Goal: Information Seeking & Learning: Learn about a topic

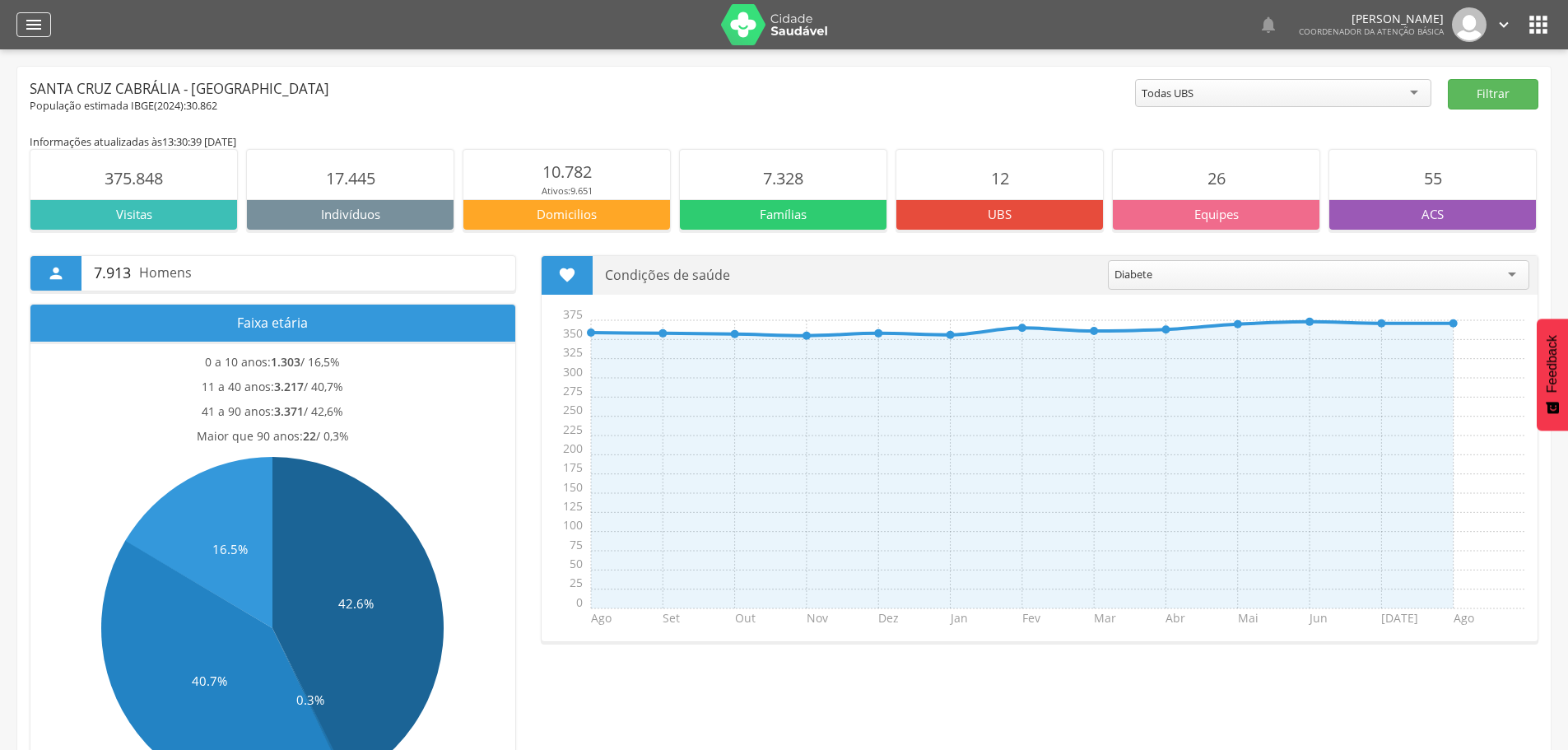
click at [41, 26] on icon "" at bounding box center [34, 24] width 19 height 19
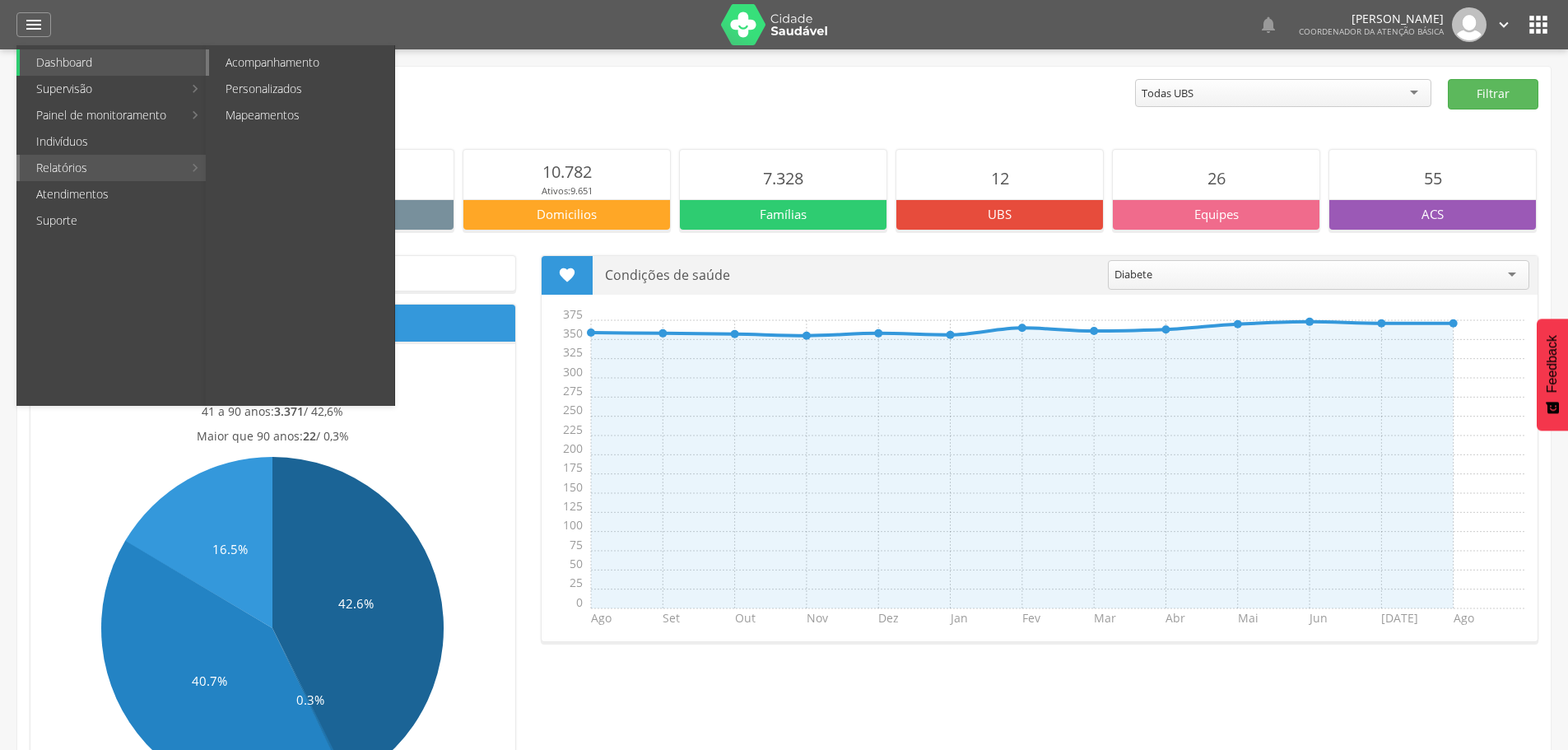
click at [248, 59] on link "Acompanhamento" at bounding box center [301, 62] width 186 height 26
click at [248, 59] on div " Supervisão  Distritos  Ubs Coordenador: - Santa Cruz Cabrália / [GEOGRAPHIC…" at bounding box center [784, 425] width 1568 height 750
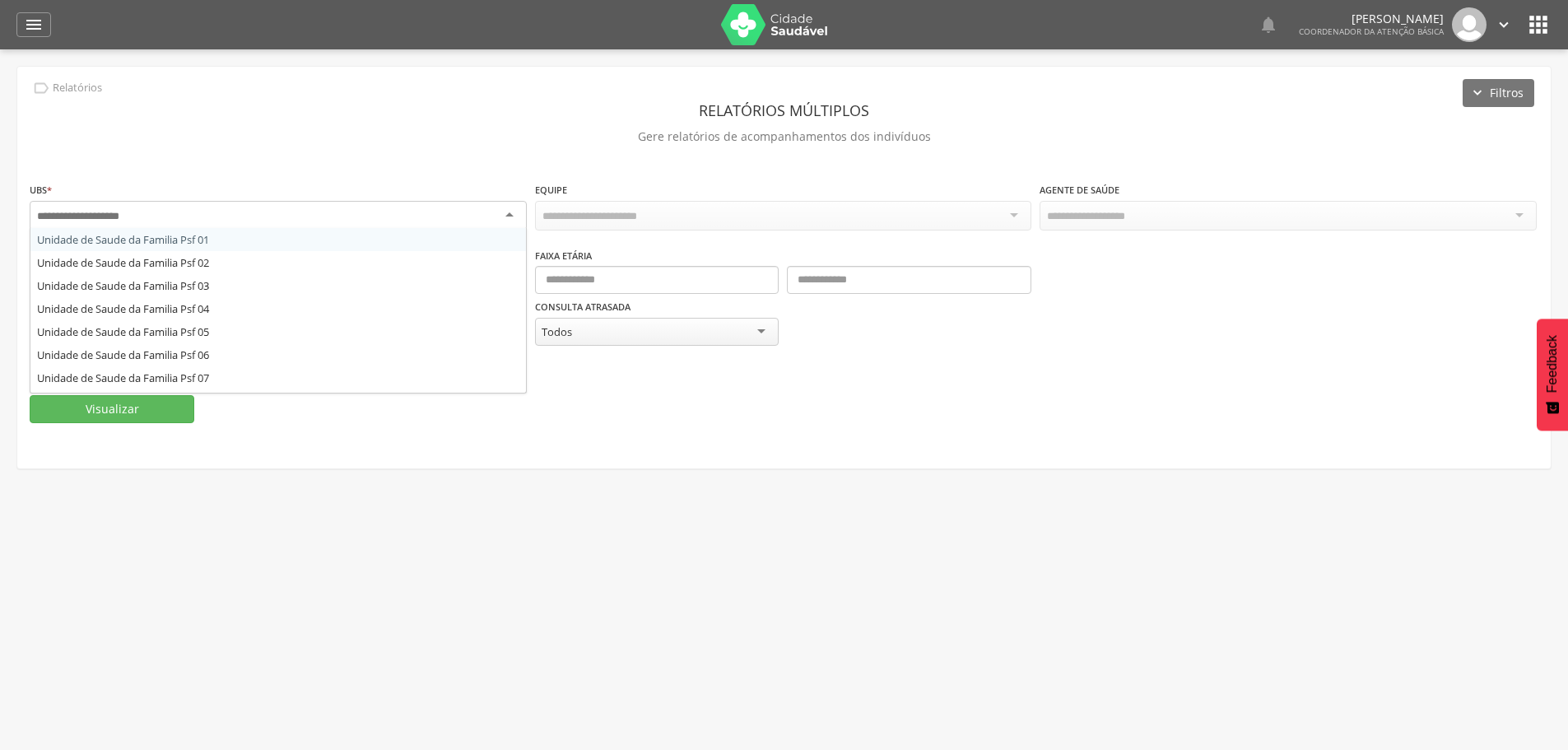
click at [508, 209] on div at bounding box center [278, 216] width 498 height 29
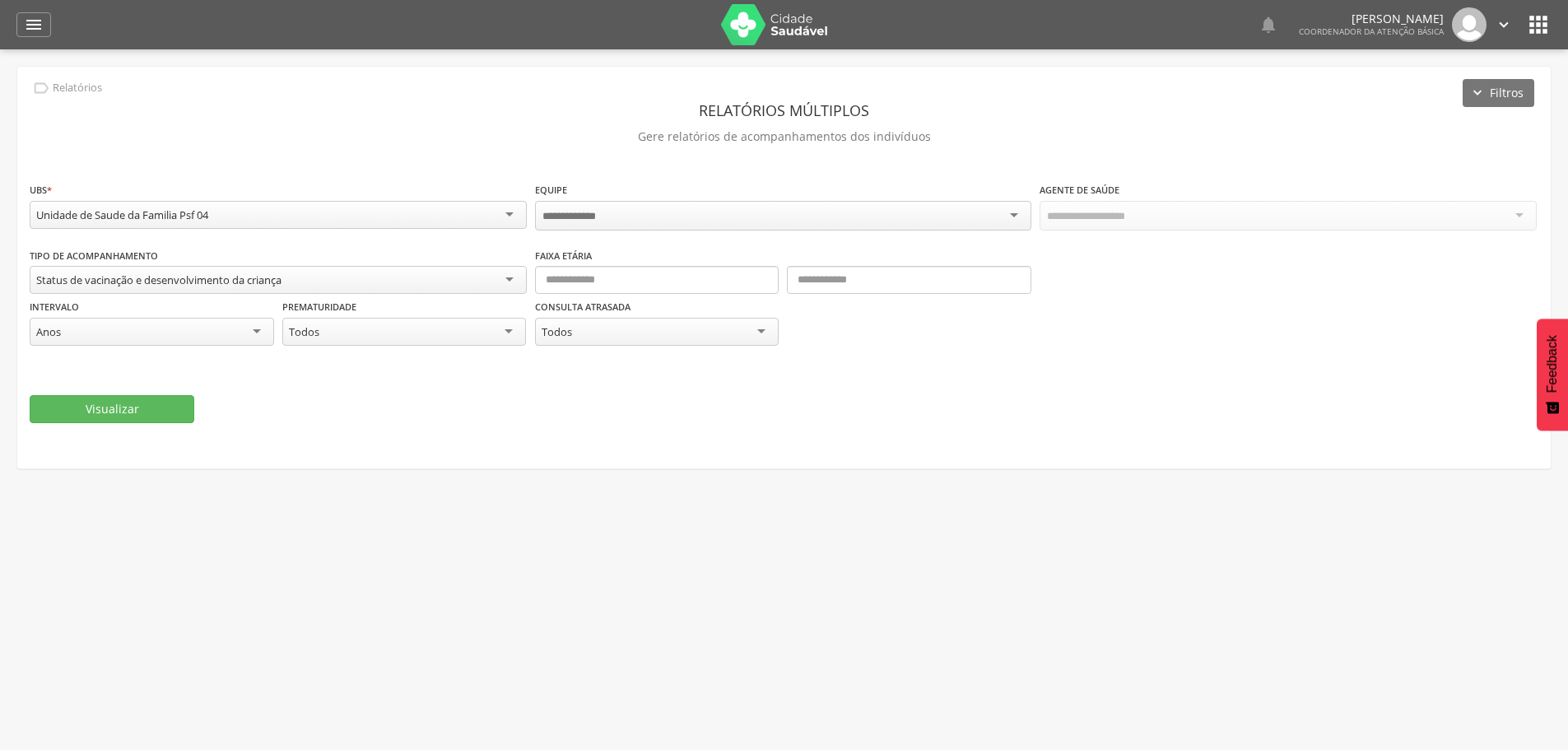
click at [226, 305] on div "Intervalo **** Anos Dias Meses Anos" at bounding box center [152, 324] width 245 height 51
click at [1277, 213] on div at bounding box center [1289, 216] width 498 height 29
click at [1322, 207] on div at bounding box center [1289, 216] width 498 height 29
click at [1015, 214] on div "Todas as equipes" at bounding box center [784, 215] width 498 height 28
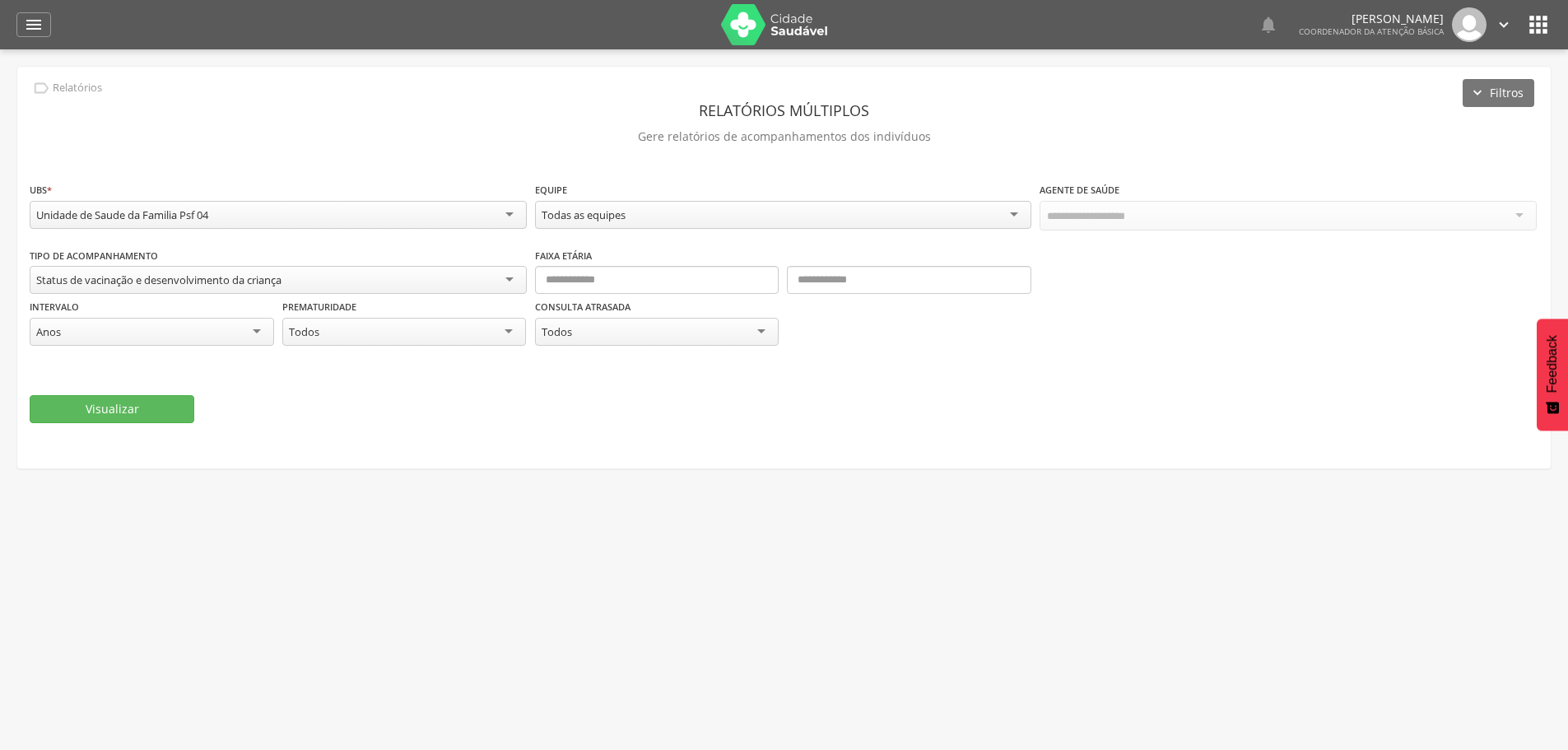
click at [1015, 214] on div "Todas as equipes" at bounding box center [784, 215] width 498 height 28
click at [1518, 208] on div "Todos os ACS" at bounding box center [1289, 215] width 498 height 28
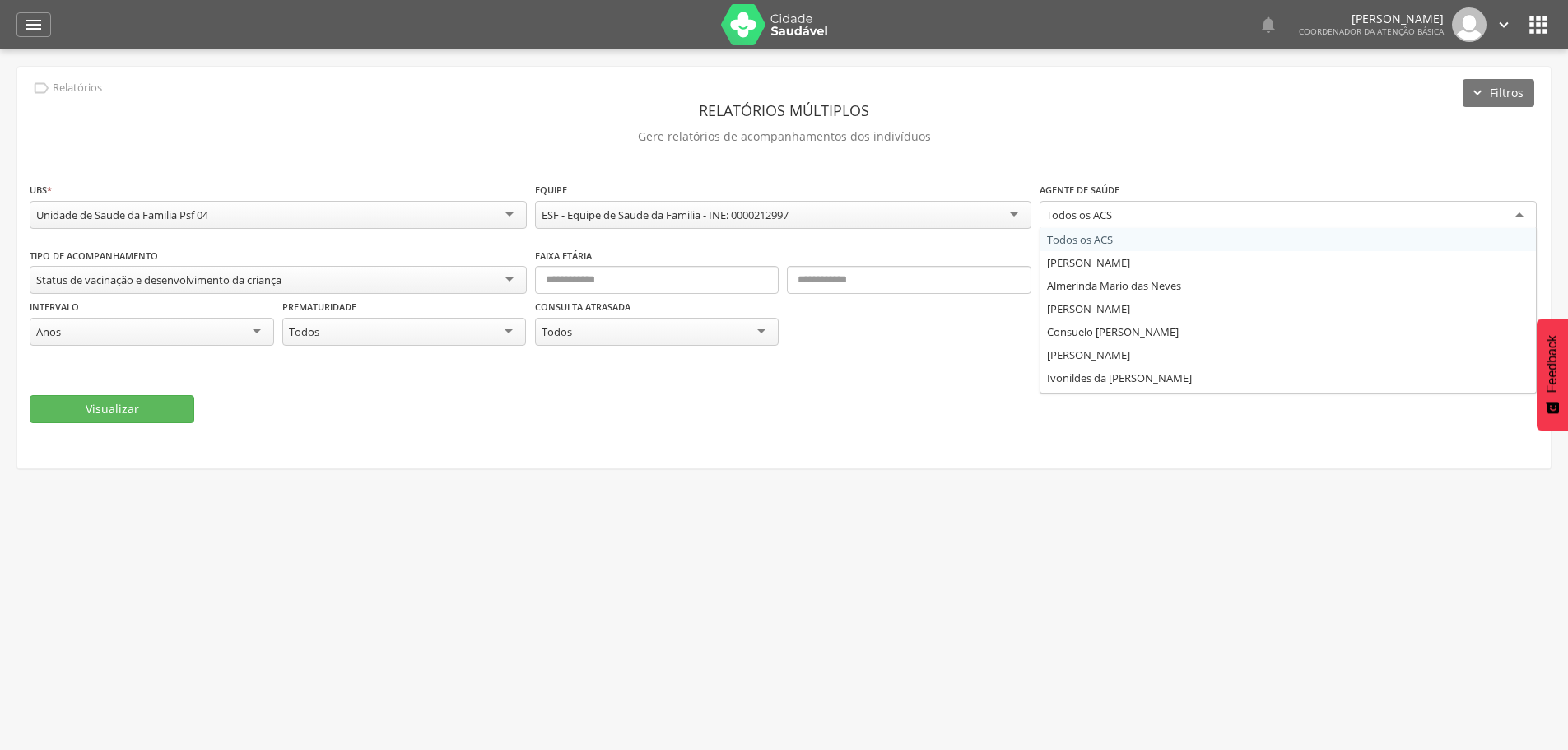
click at [1518, 208] on div "Todos os ACS" at bounding box center [1289, 216] width 498 height 29
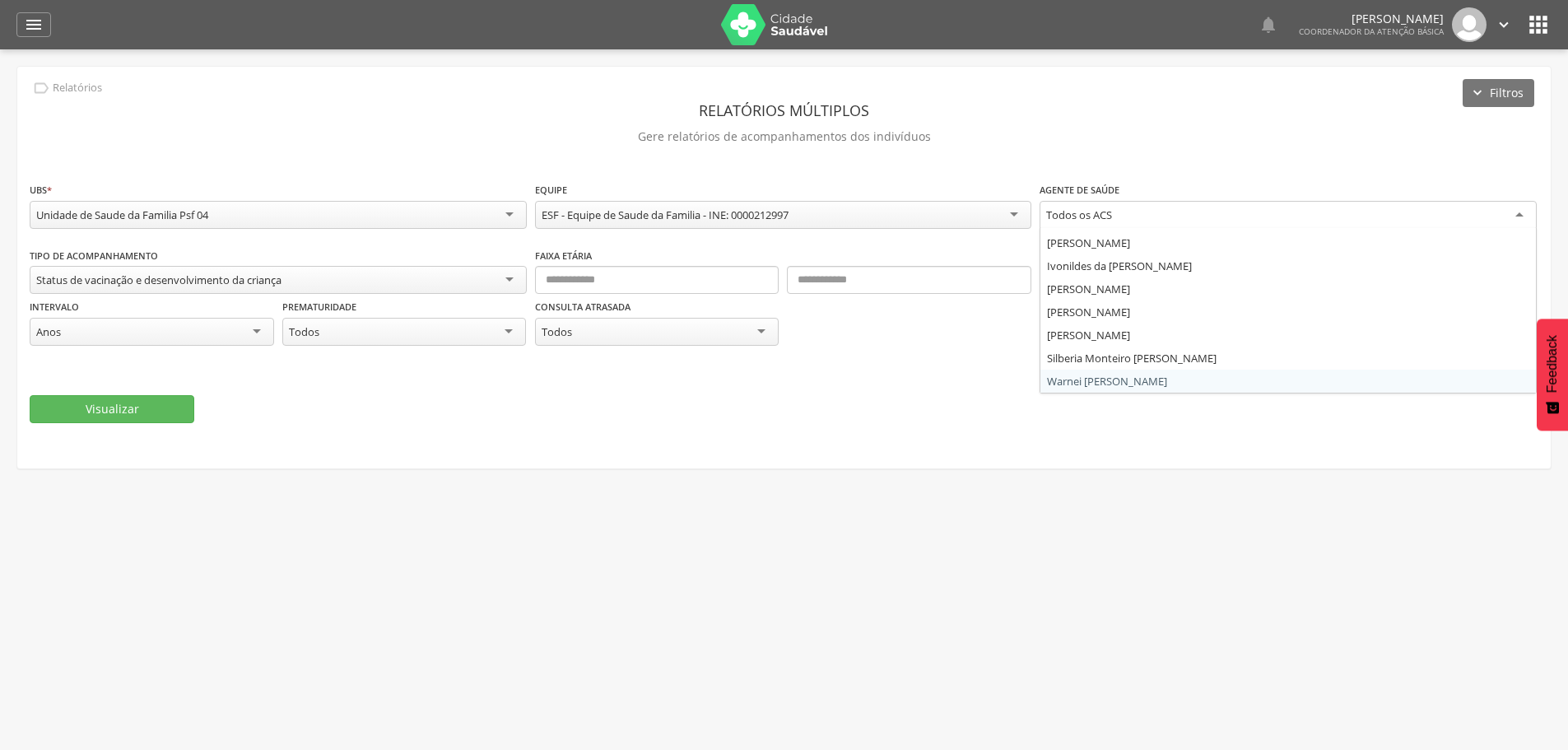
scroll to position [94, 0]
click at [1525, 223] on div "Todos os ACS" at bounding box center [1289, 216] width 498 height 29
click at [1524, 219] on div "Todos os ACS" at bounding box center [1289, 216] width 498 height 29
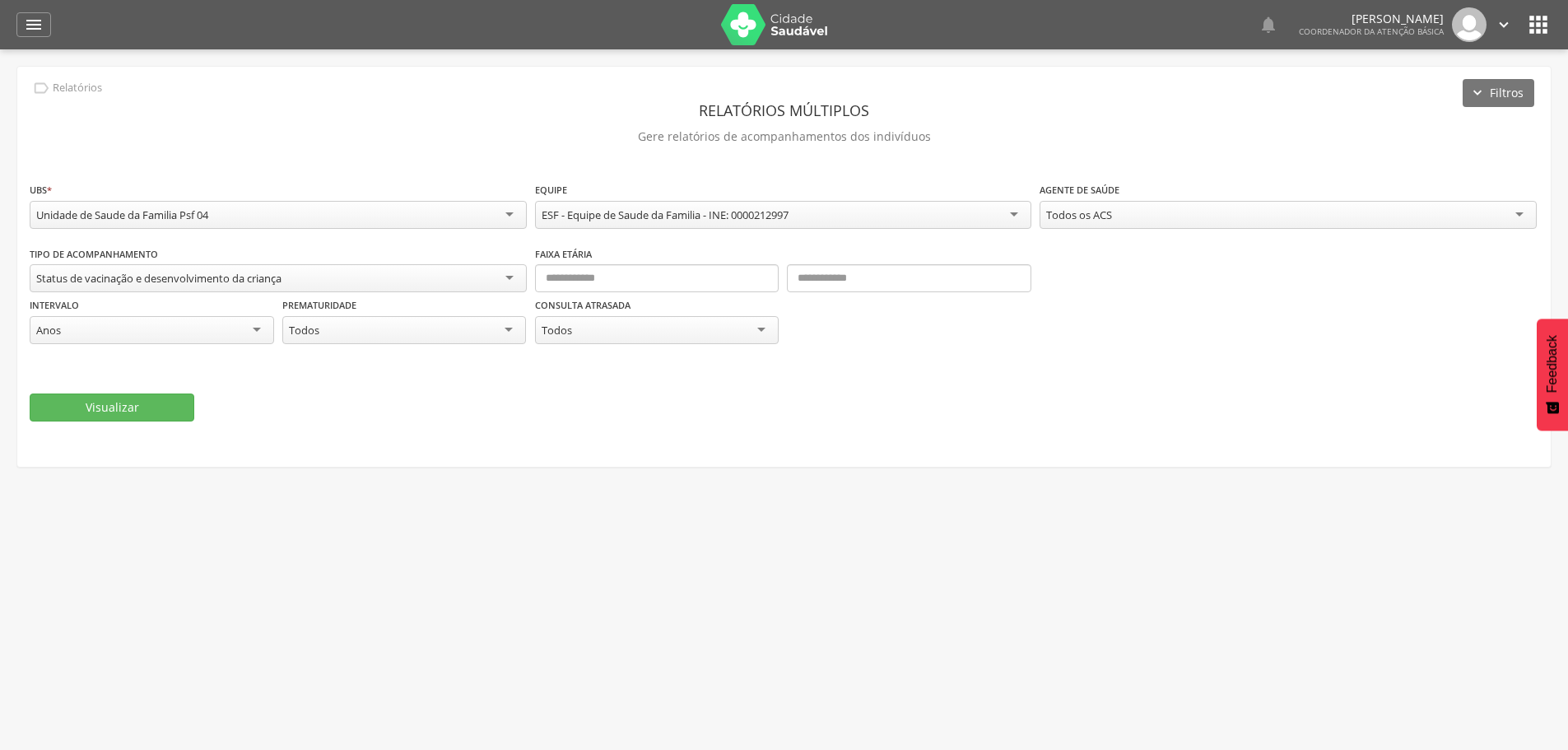
scroll to position [0, 0]
click at [1524, 215] on div "Todos os ACS" at bounding box center [1289, 215] width 498 height 28
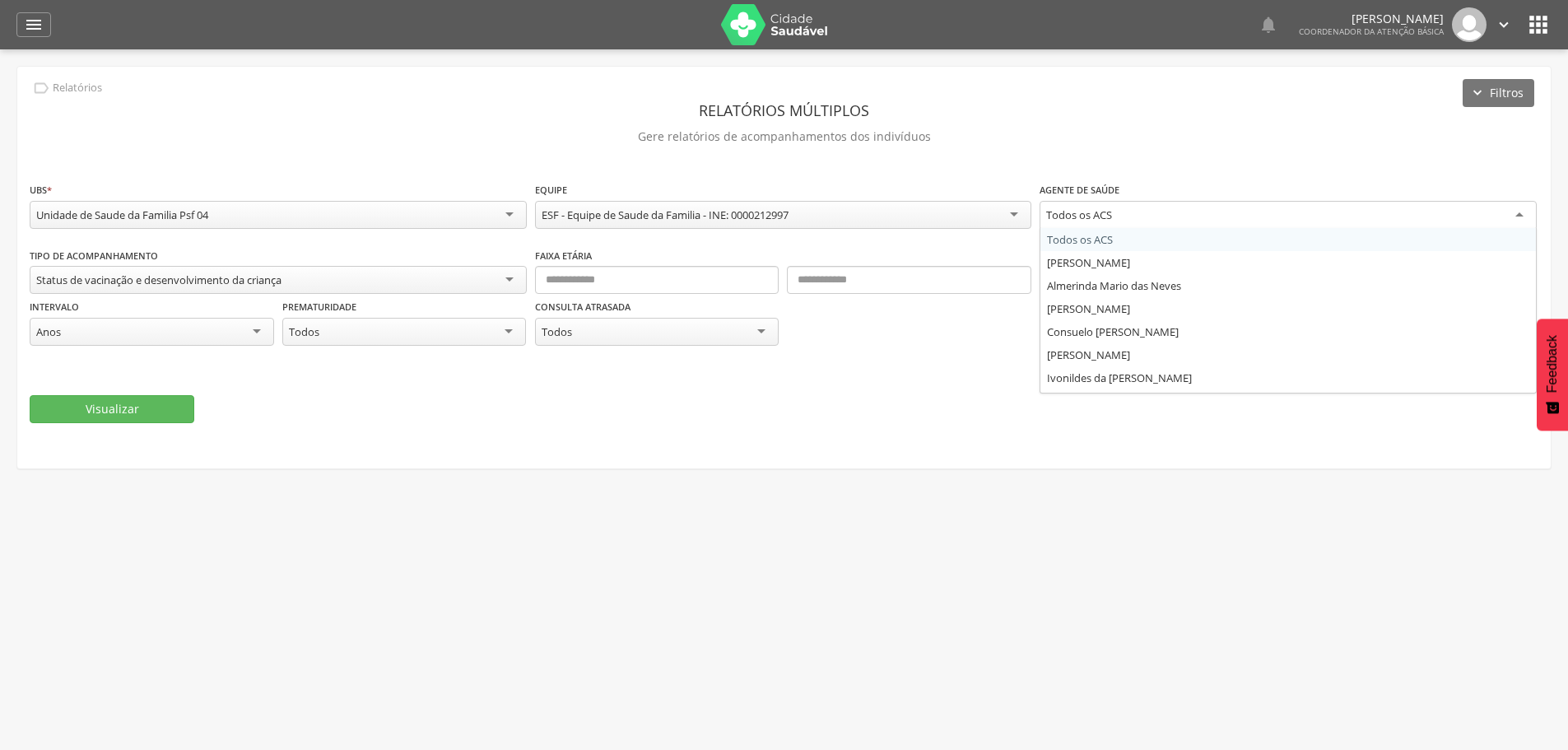
click at [1522, 215] on div "Todos os ACS" at bounding box center [1289, 216] width 498 height 29
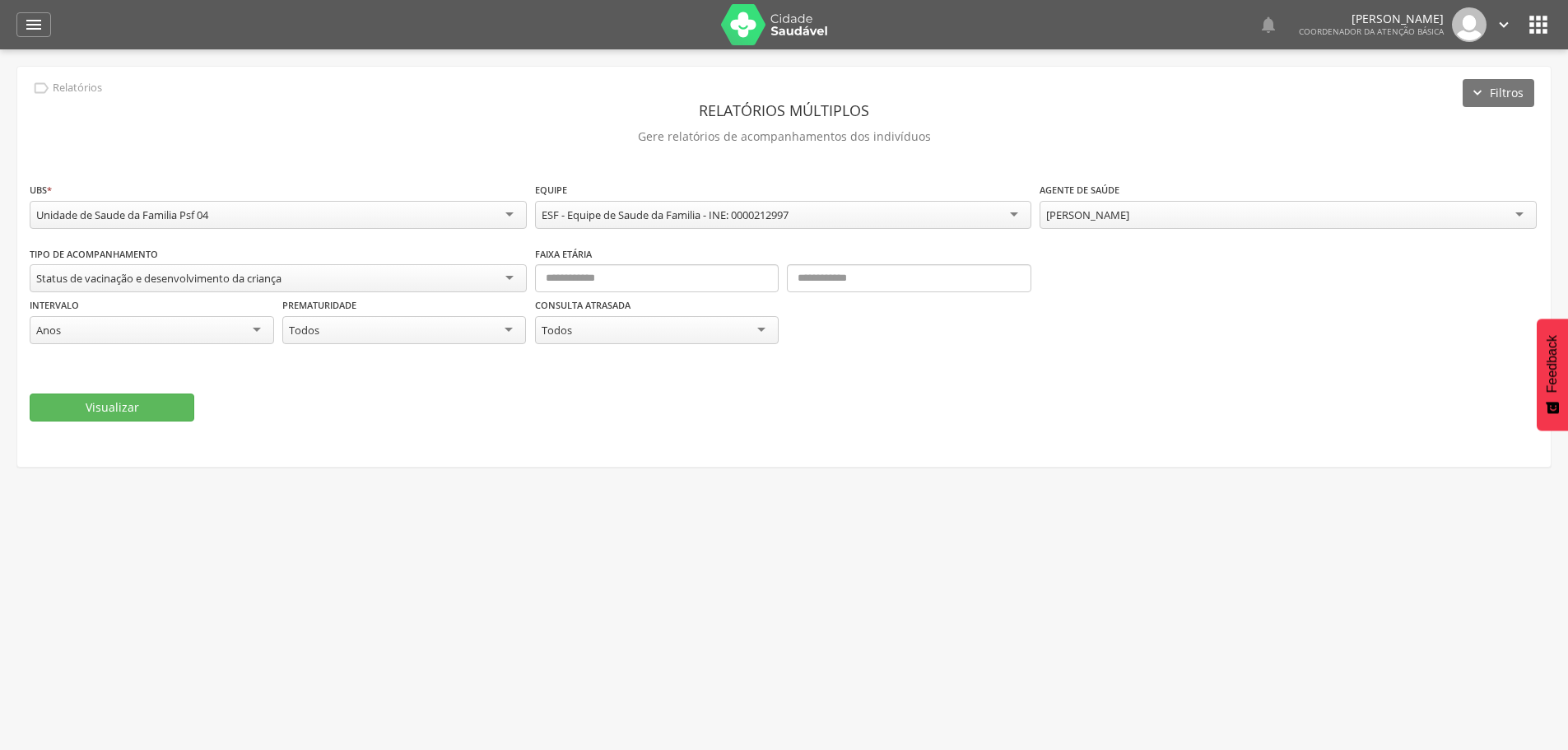
click at [1159, 263] on div "**********" at bounding box center [784, 302] width 1509 height 116
click at [95, 400] on button "Visualizar" at bounding box center [111, 407] width 164 height 28
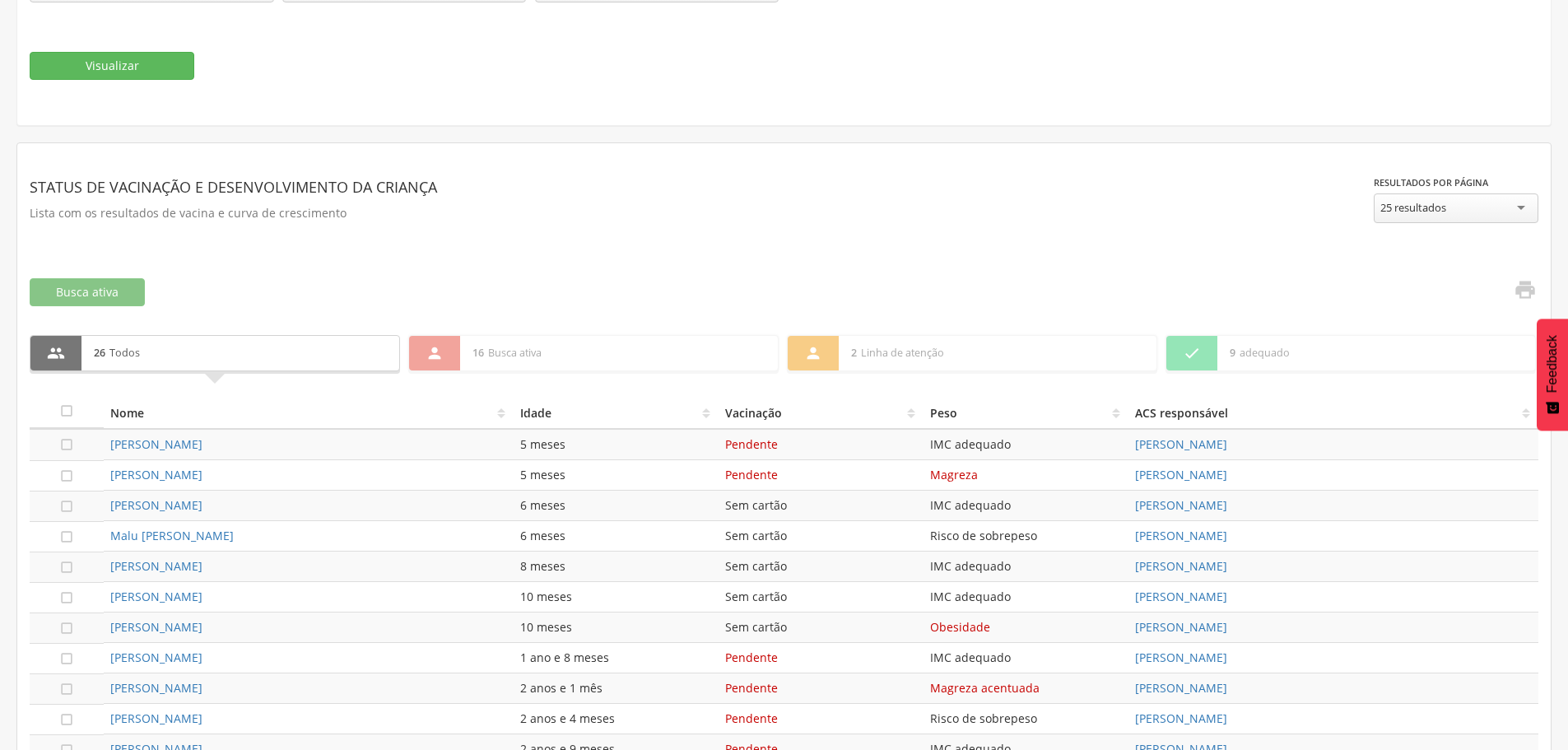
scroll to position [297, 0]
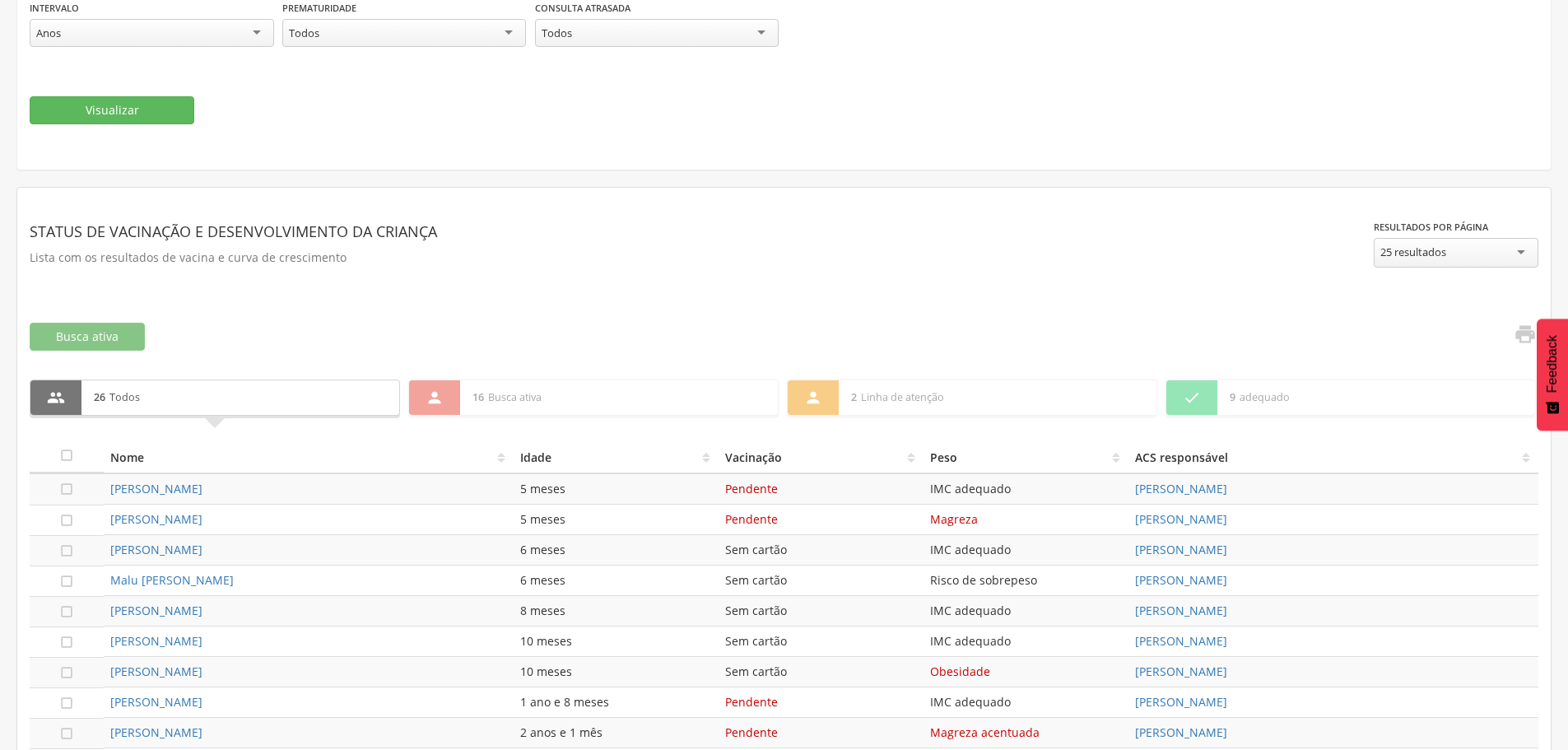
click at [1523, 254] on div "25 resultados" at bounding box center [1455, 253] width 164 height 29
click at [1190, 300] on div "**********" at bounding box center [784, 255] width 1509 height 110
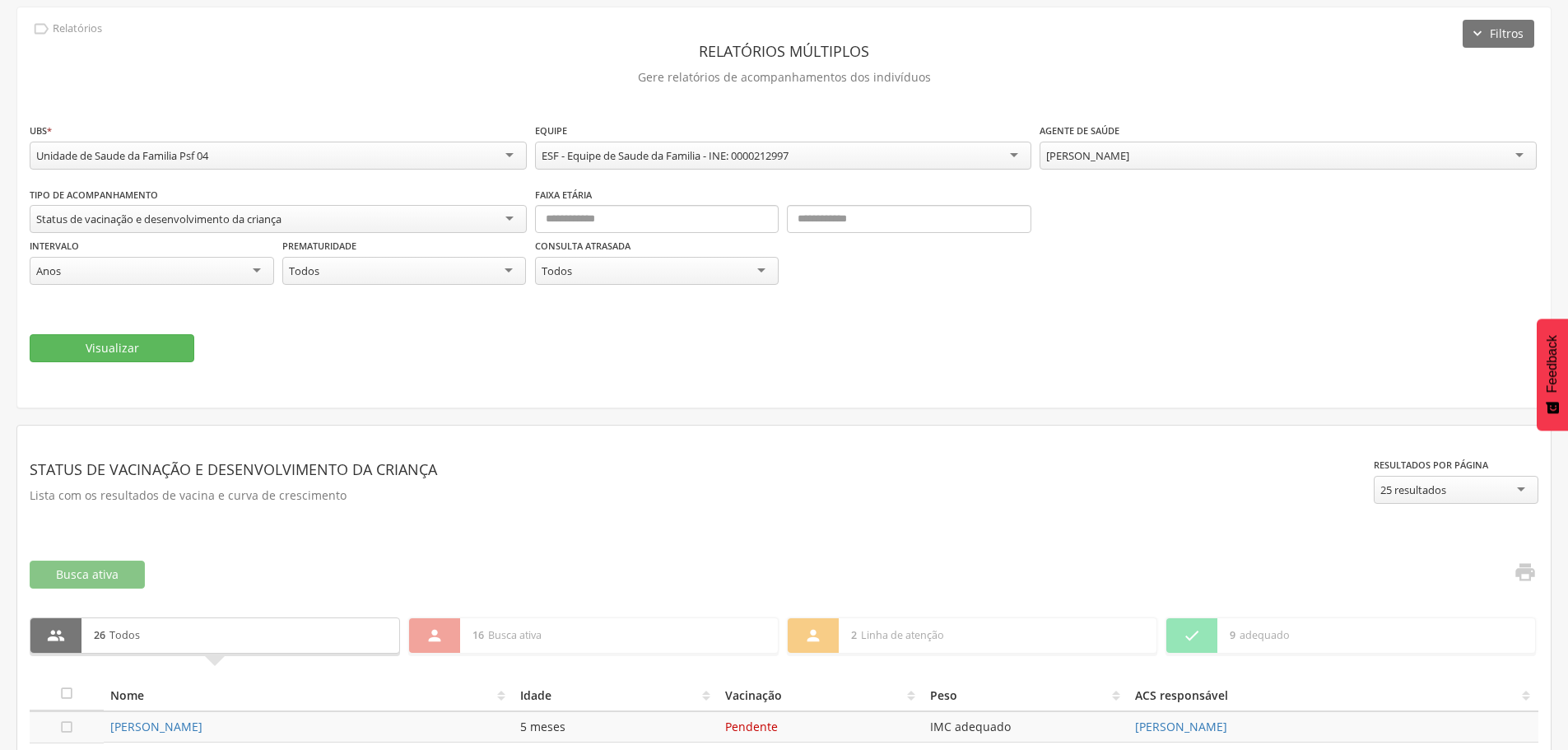
scroll to position [0, 0]
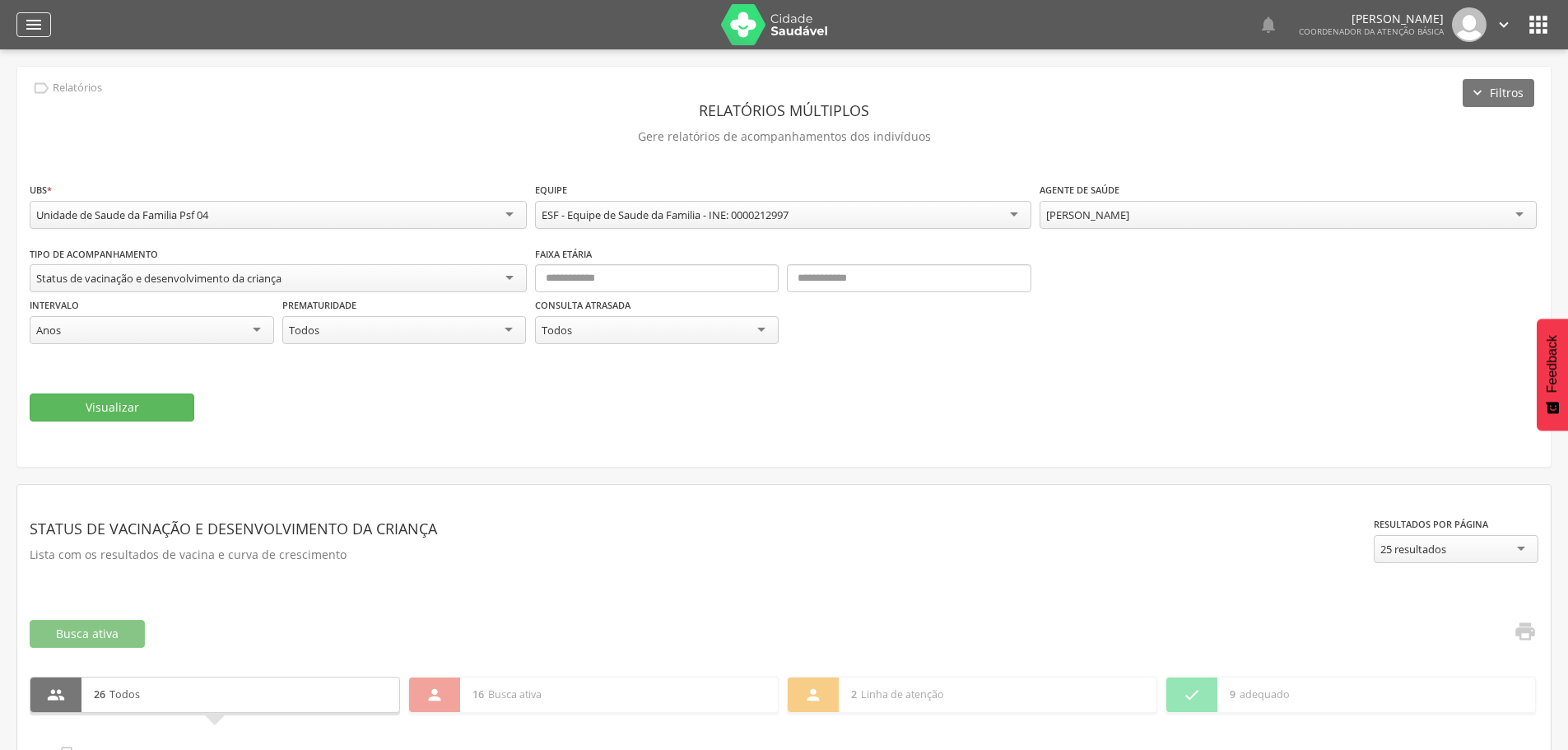
click at [33, 28] on icon "" at bounding box center [34, 24] width 19 height 19
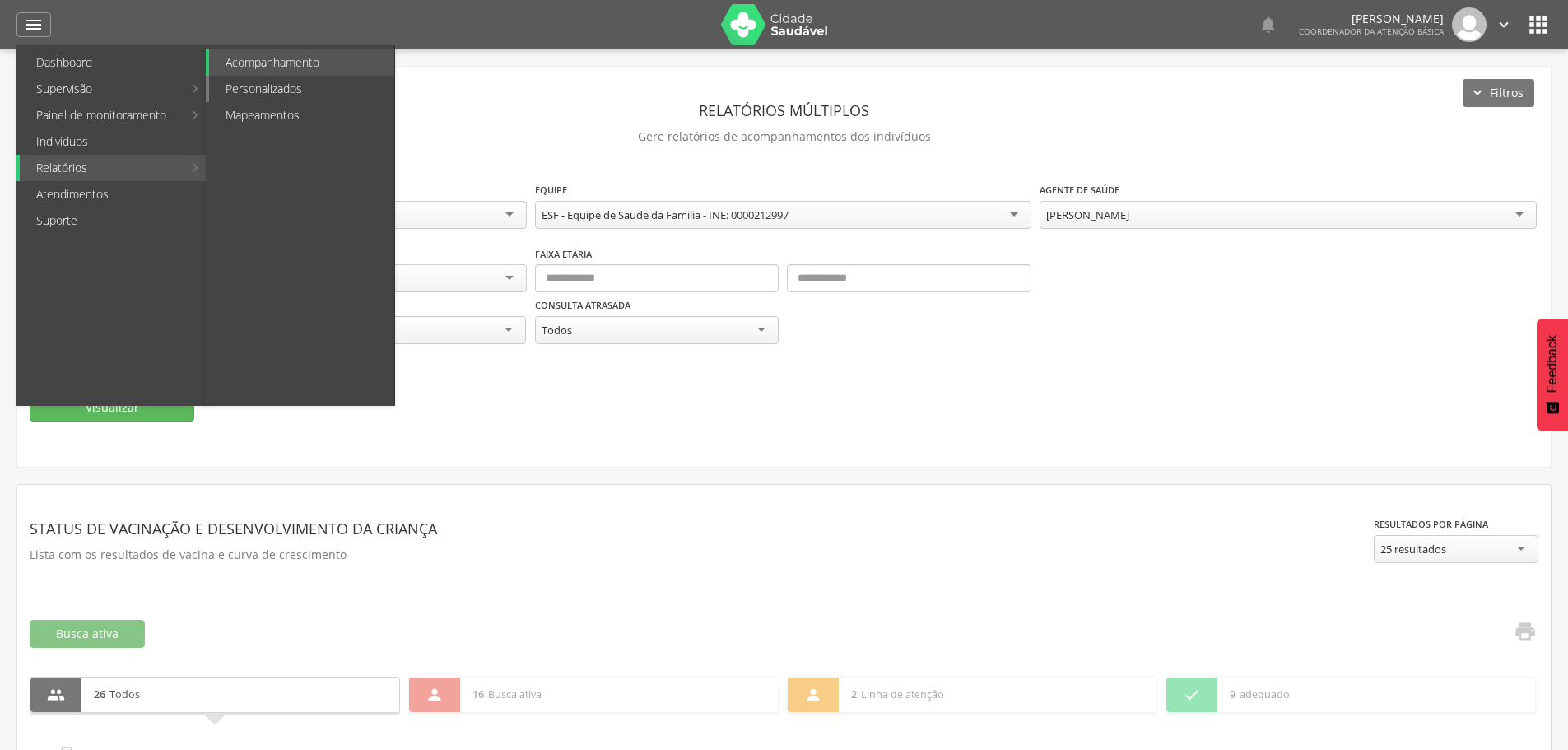
click at [263, 91] on link "Personalizados" at bounding box center [301, 88] width 186 height 26
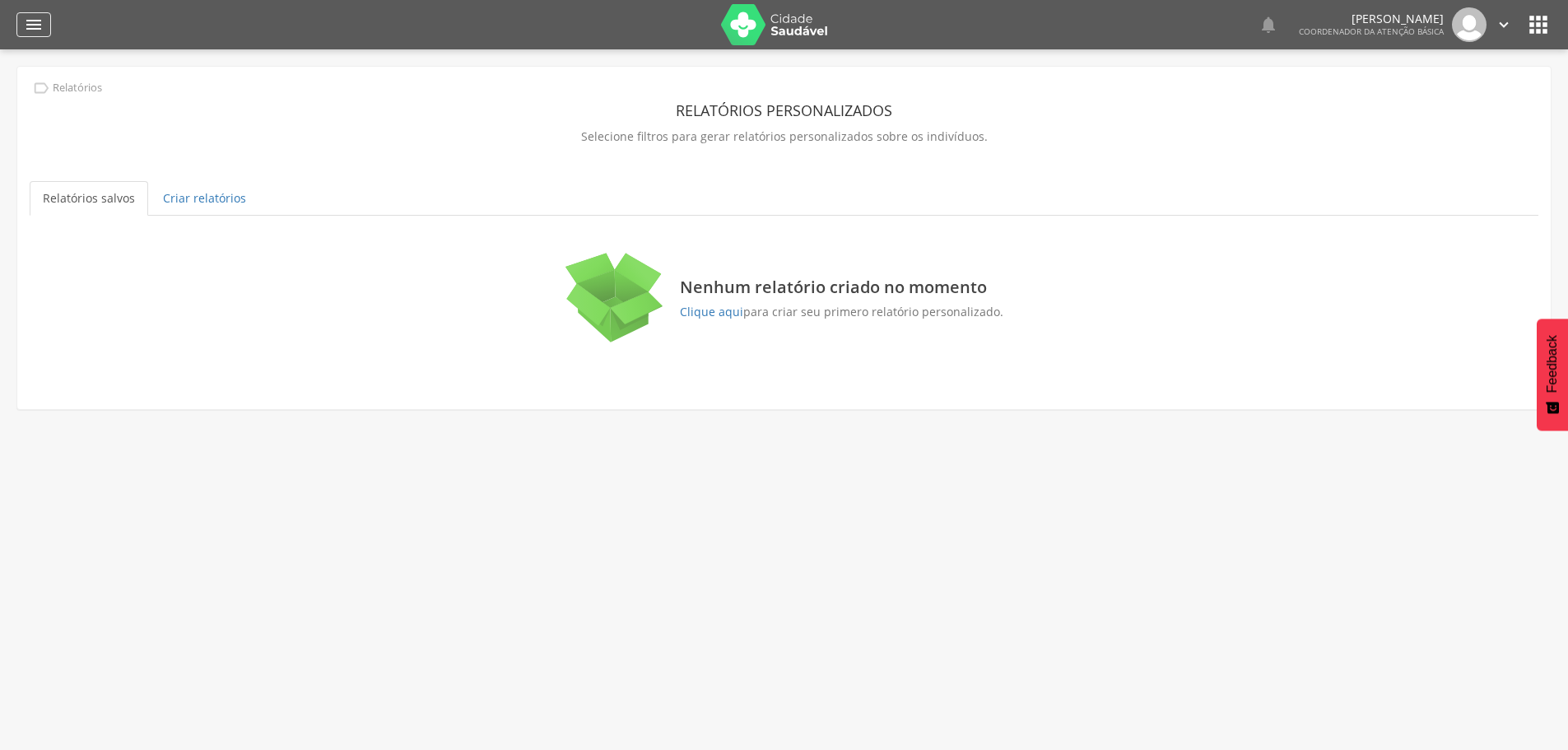
click at [28, 18] on icon "" at bounding box center [34, 24] width 19 height 19
click at [31, 23] on icon "" at bounding box center [34, 24] width 19 height 19
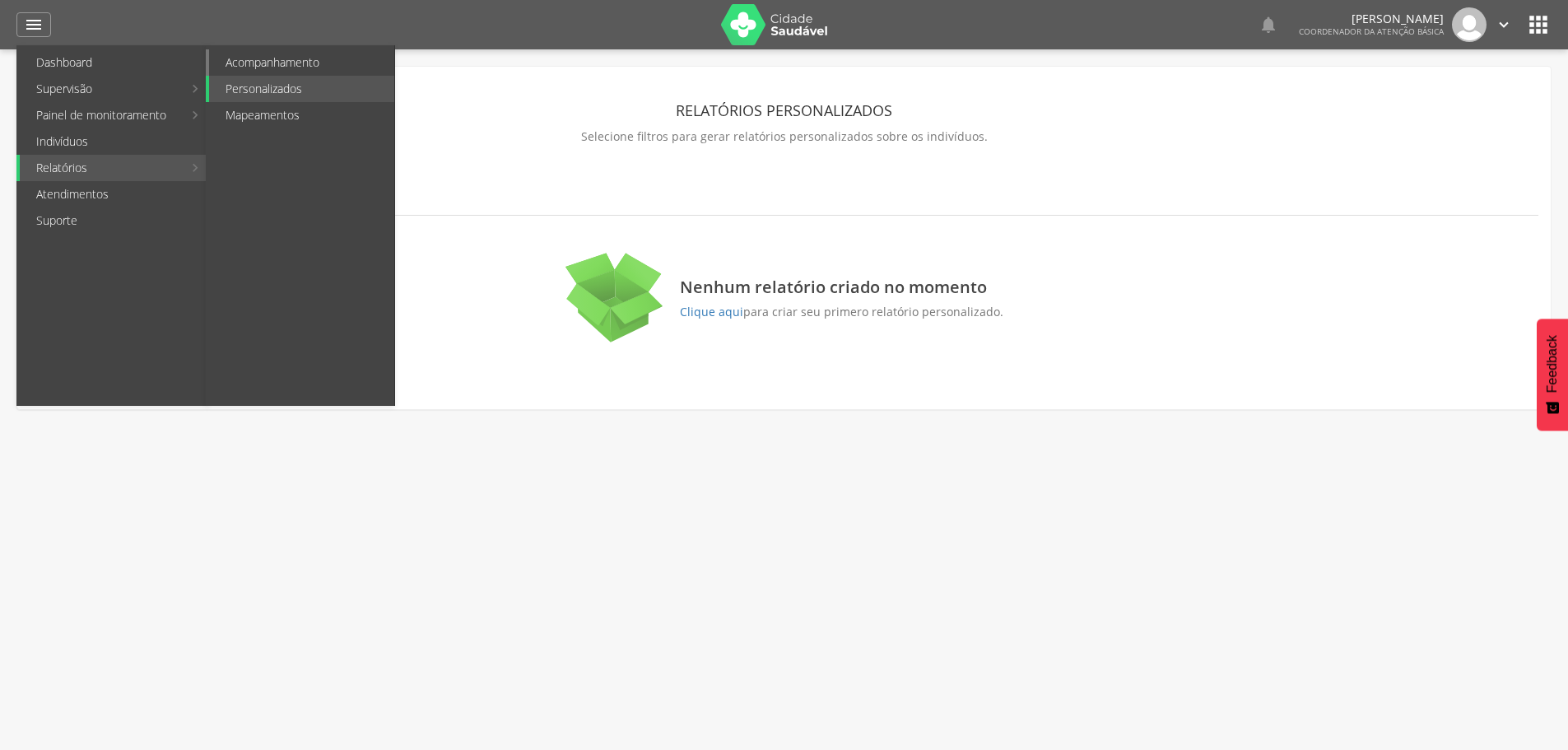
click at [282, 62] on link "Acompanhamento" at bounding box center [301, 62] width 186 height 26
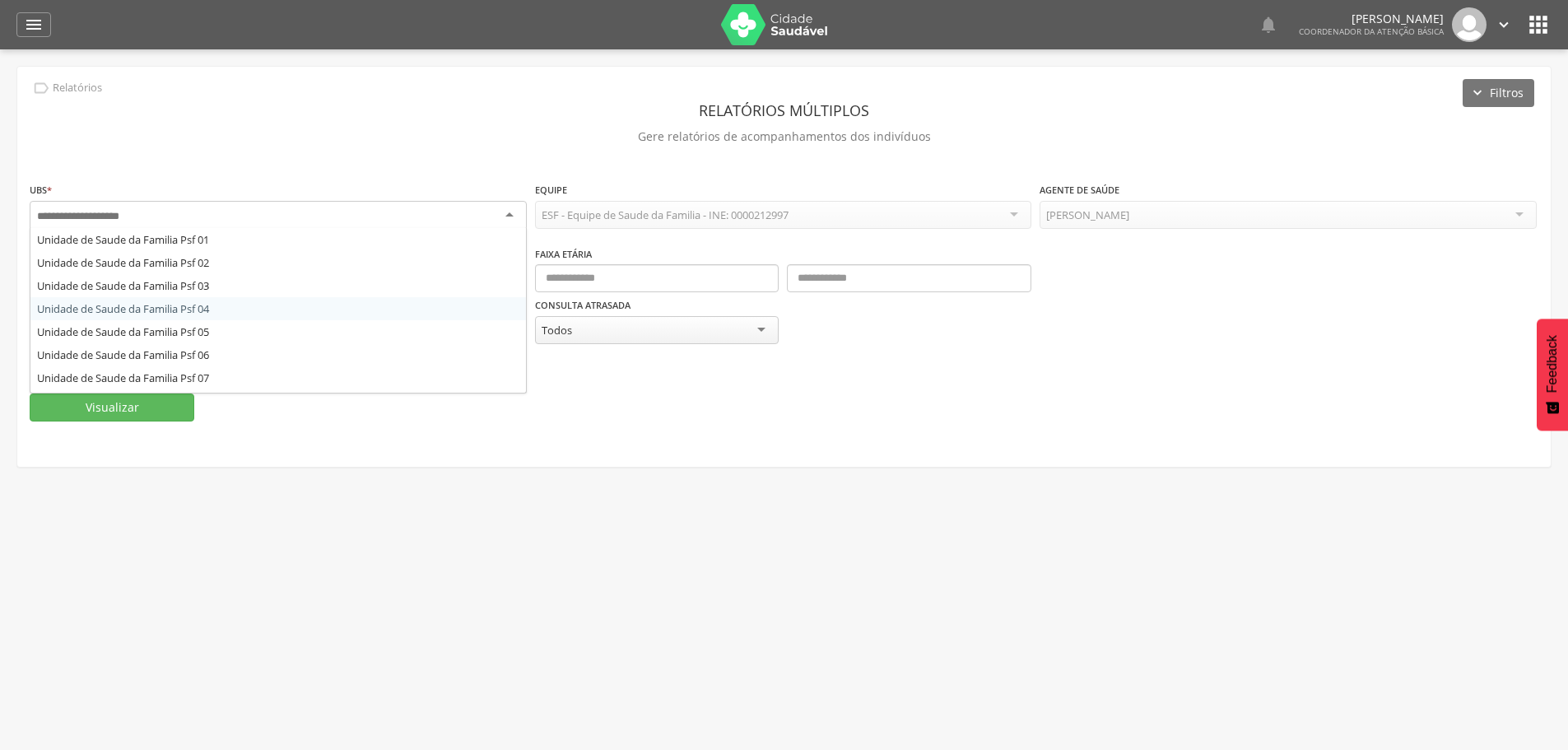
click at [508, 210] on div at bounding box center [278, 216] width 498 height 29
click at [513, 382] on fieldset "**********" at bounding box center [784, 300] width 1509 height 240
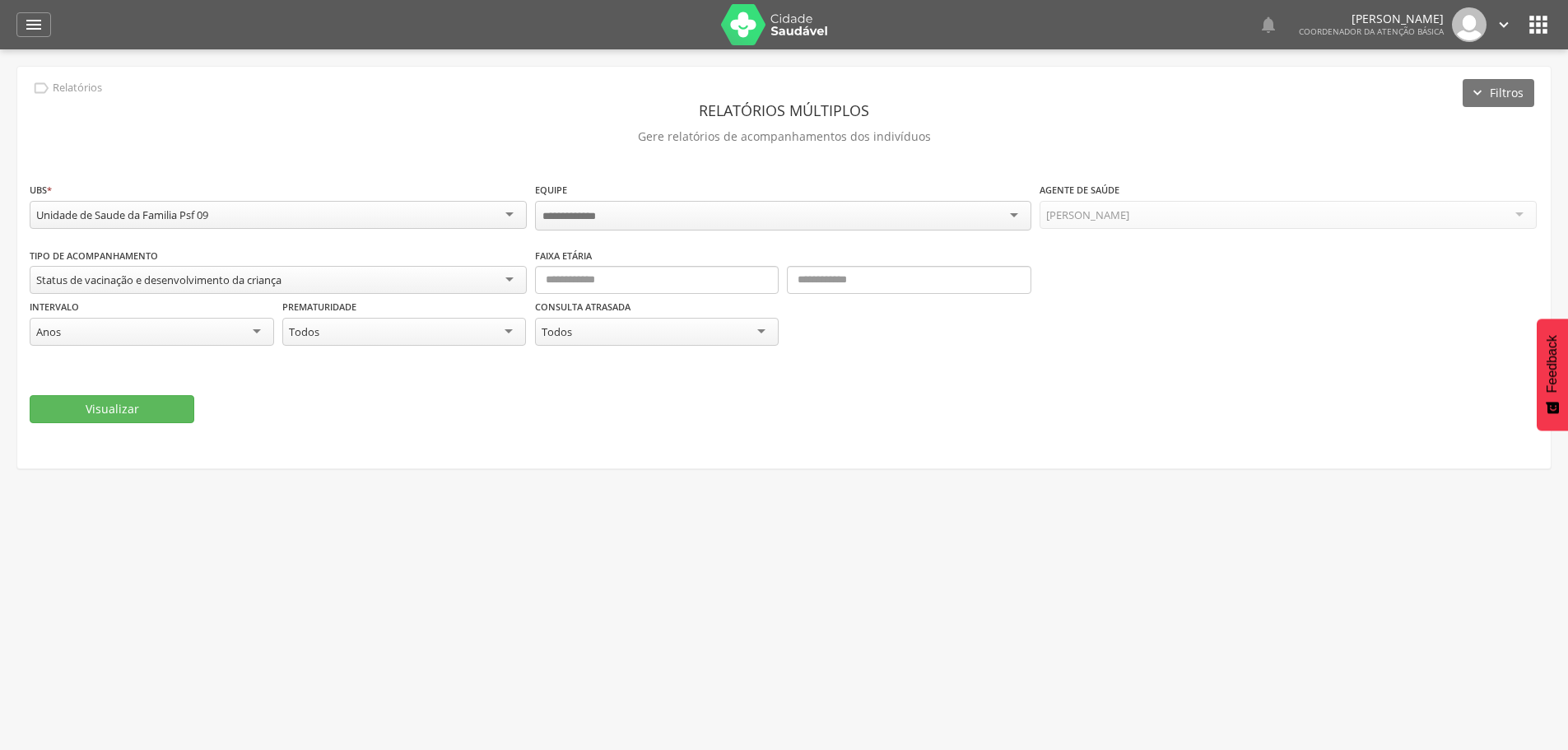
scroll to position [0, 0]
click at [513, 382] on fieldset "**********" at bounding box center [784, 301] width 1509 height 242
click at [510, 211] on div "Unidade de Saude da Familia Psf 09" at bounding box center [278, 215] width 498 height 28
click at [1018, 215] on div "Todas as equipes" at bounding box center [784, 215] width 498 height 28
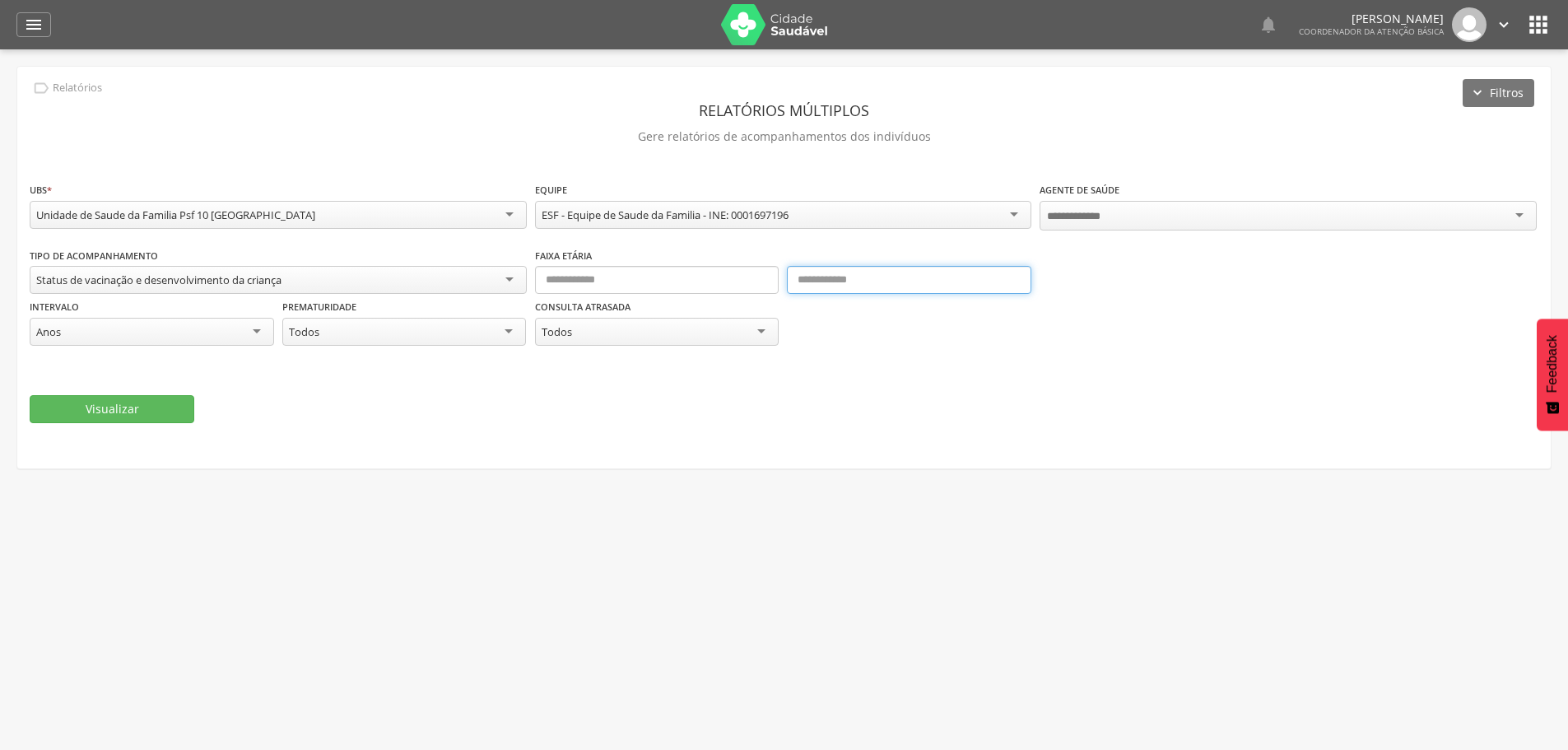
click at [931, 266] on input "text" at bounding box center [910, 280] width 245 height 28
click at [1521, 217] on div "Todos os ACS" at bounding box center [1289, 215] width 498 height 28
click at [508, 278] on div "Status de vacinação e desenvolvimento da criança" at bounding box center [278, 279] width 498 height 29
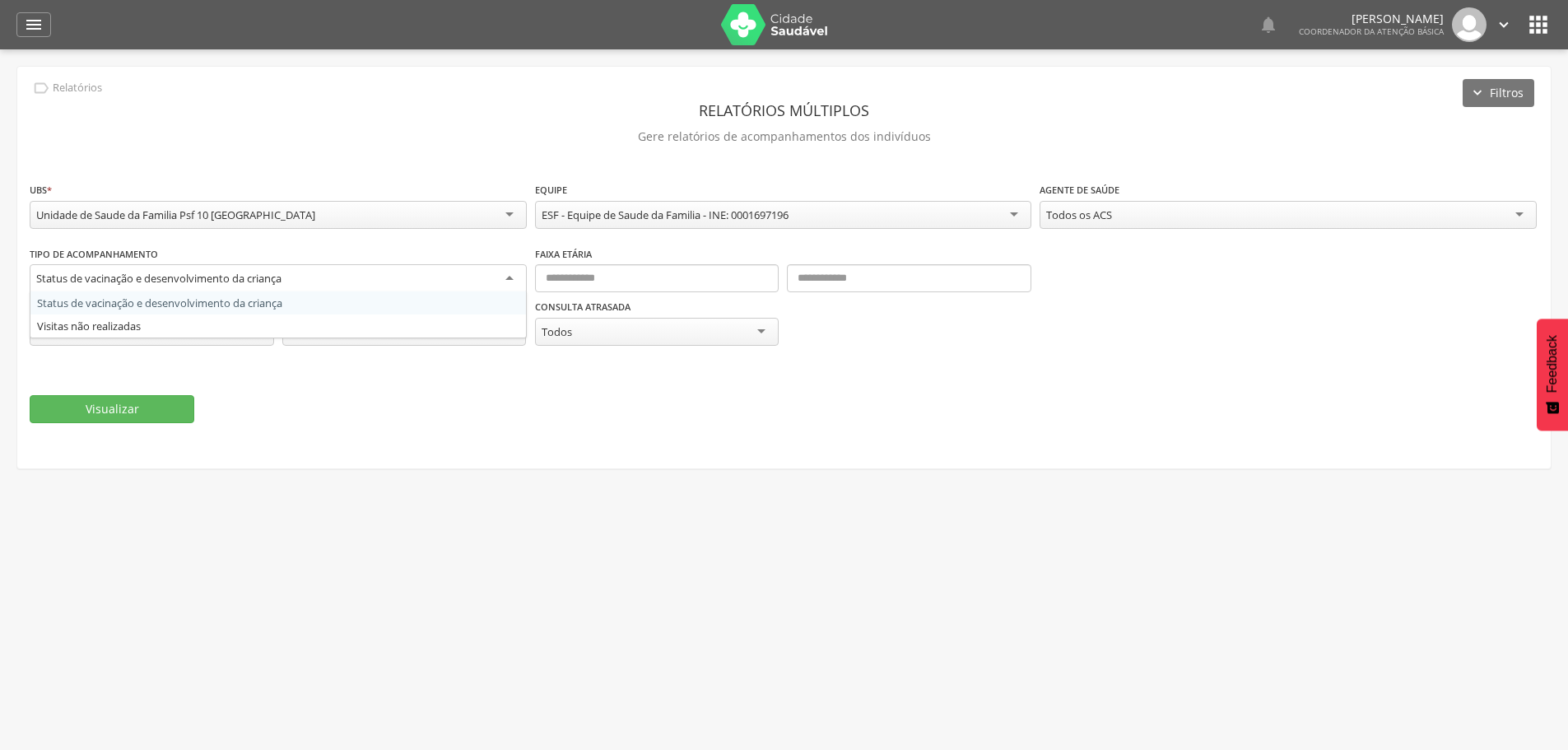
click at [508, 278] on div "Status de vacinação e desenvolvimento da criança" at bounding box center [278, 279] width 498 height 29
click at [508, 277] on div "Status de vacinação e desenvolvimento da criança" at bounding box center [278, 279] width 498 height 29
click at [507, 281] on div "Status de vacinação e desenvolvimento da criança" at bounding box center [278, 278] width 498 height 28
click at [508, 282] on div "Status de vacinação e desenvolvimento da criança" at bounding box center [278, 279] width 498 height 29
click at [510, 282] on div "Status de vacinação e desenvolvimento da criança" at bounding box center [278, 279] width 498 height 29
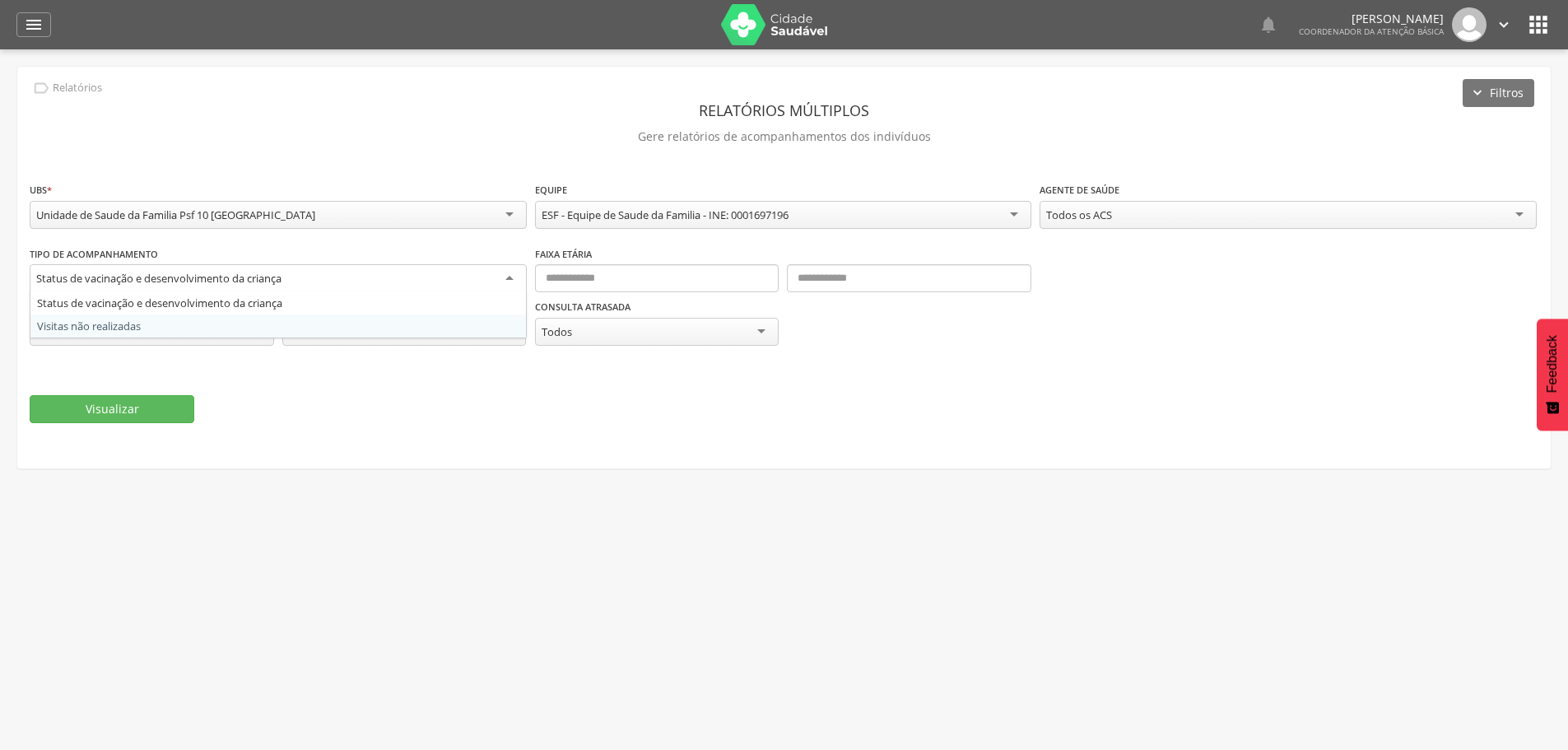
click at [513, 320] on fieldset "**********" at bounding box center [784, 301] width 1509 height 242
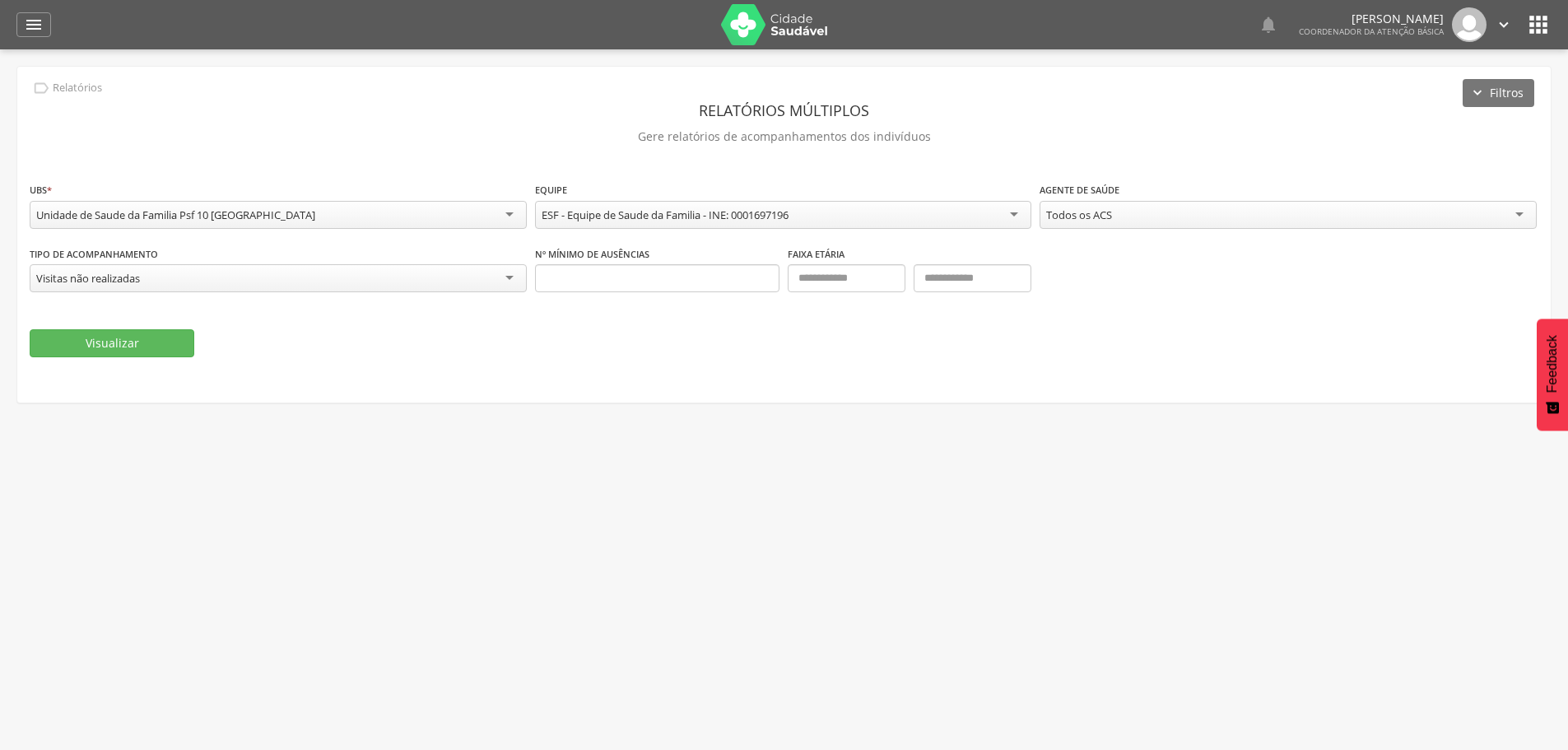
click at [513, 320] on fieldset "**********" at bounding box center [784, 268] width 1509 height 176
click at [515, 322] on fieldset "**********" at bounding box center [784, 268] width 1509 height 176
drag, startPoint x: 516, startPoint y: 324, endPoint x: 516, endPoint y: 335, distance: 11.0
click at [516, 334] on fieldset "**********" at bounding box center [784, 268] width 1509 height 176
click at [516, 335] on div "Visualizar" at bounding box center [784, 343] width 1509 height 28
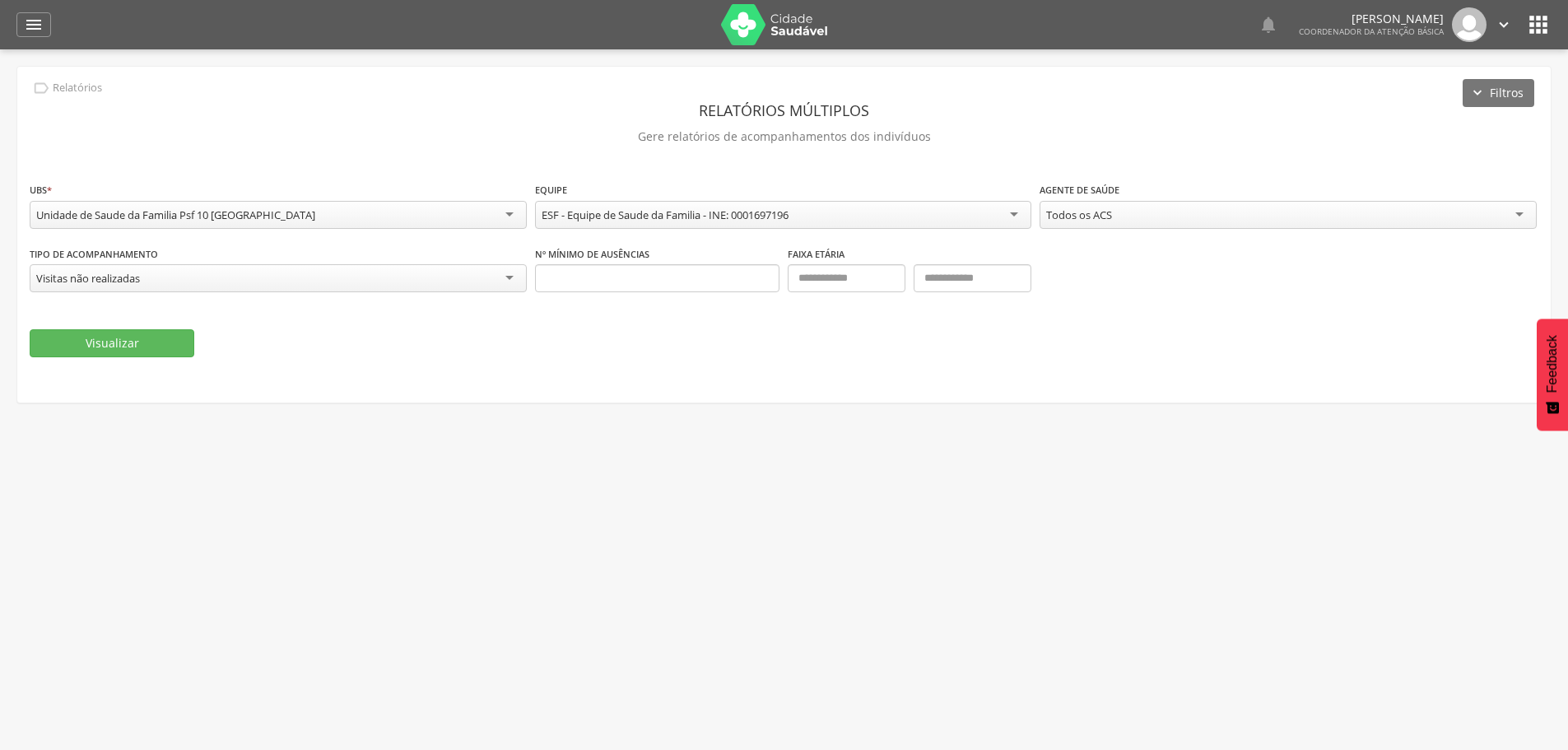
click at [516, 335] on div "Visualizar" at bounding box center [784, 343] width 1509 height 28
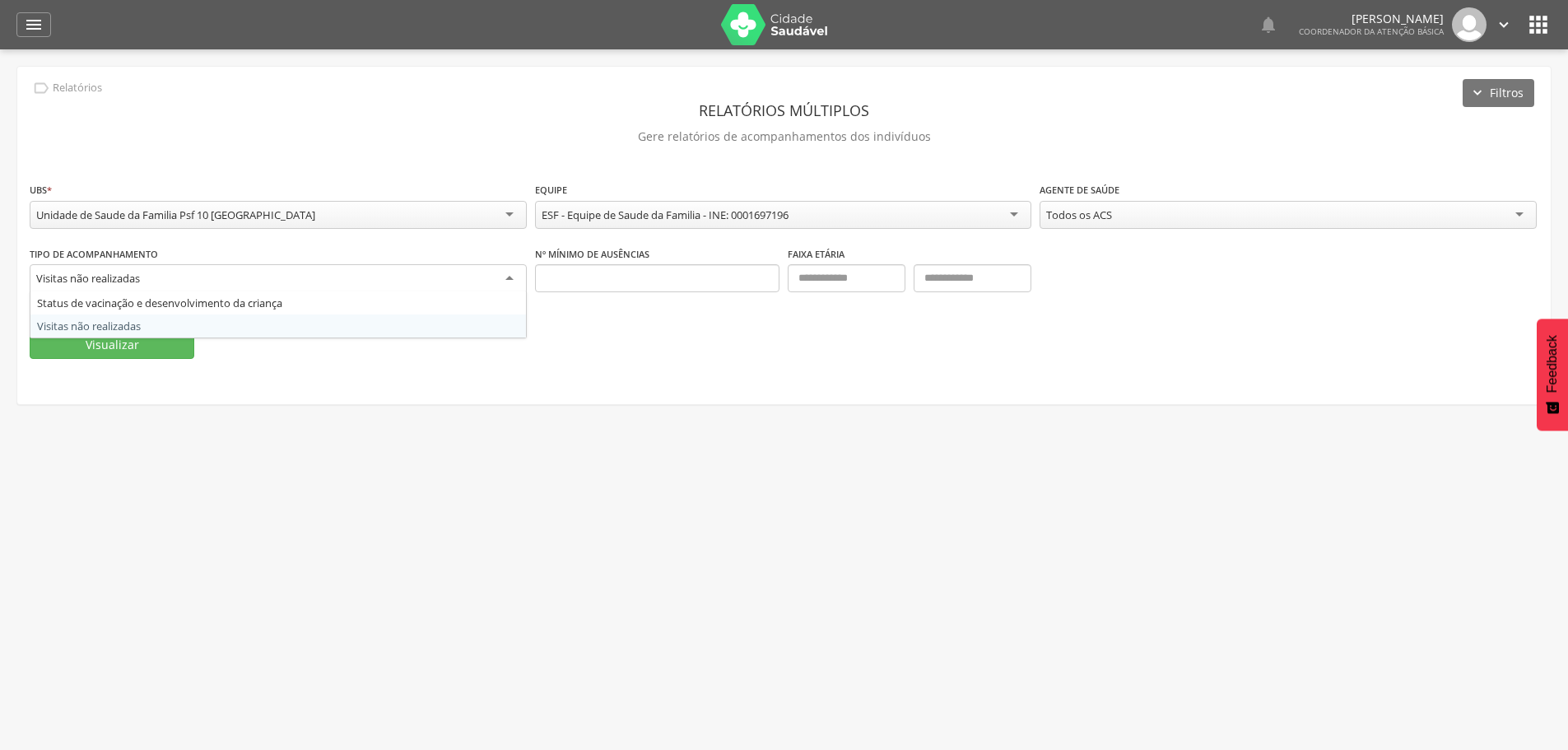
click at [510, 278] on div "Visitas não realizadas" at bounding box center [278, 279] width 498 height 29
click at [868, 280] on input "text" at bounding box center [846, 278] width 118 height 28
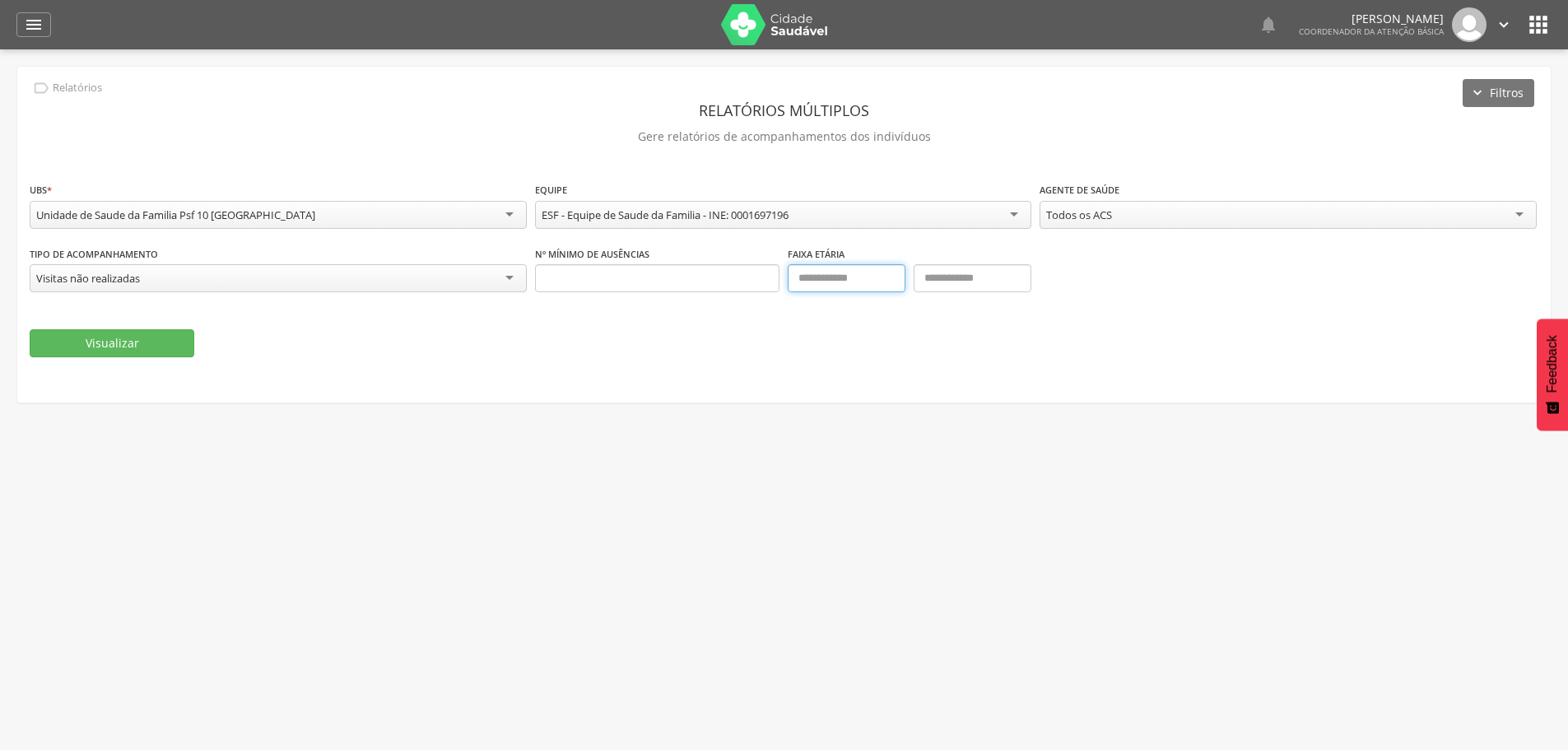
click at [868, 280] on input "text" at bounding box center [846, 278] width 118 height 28
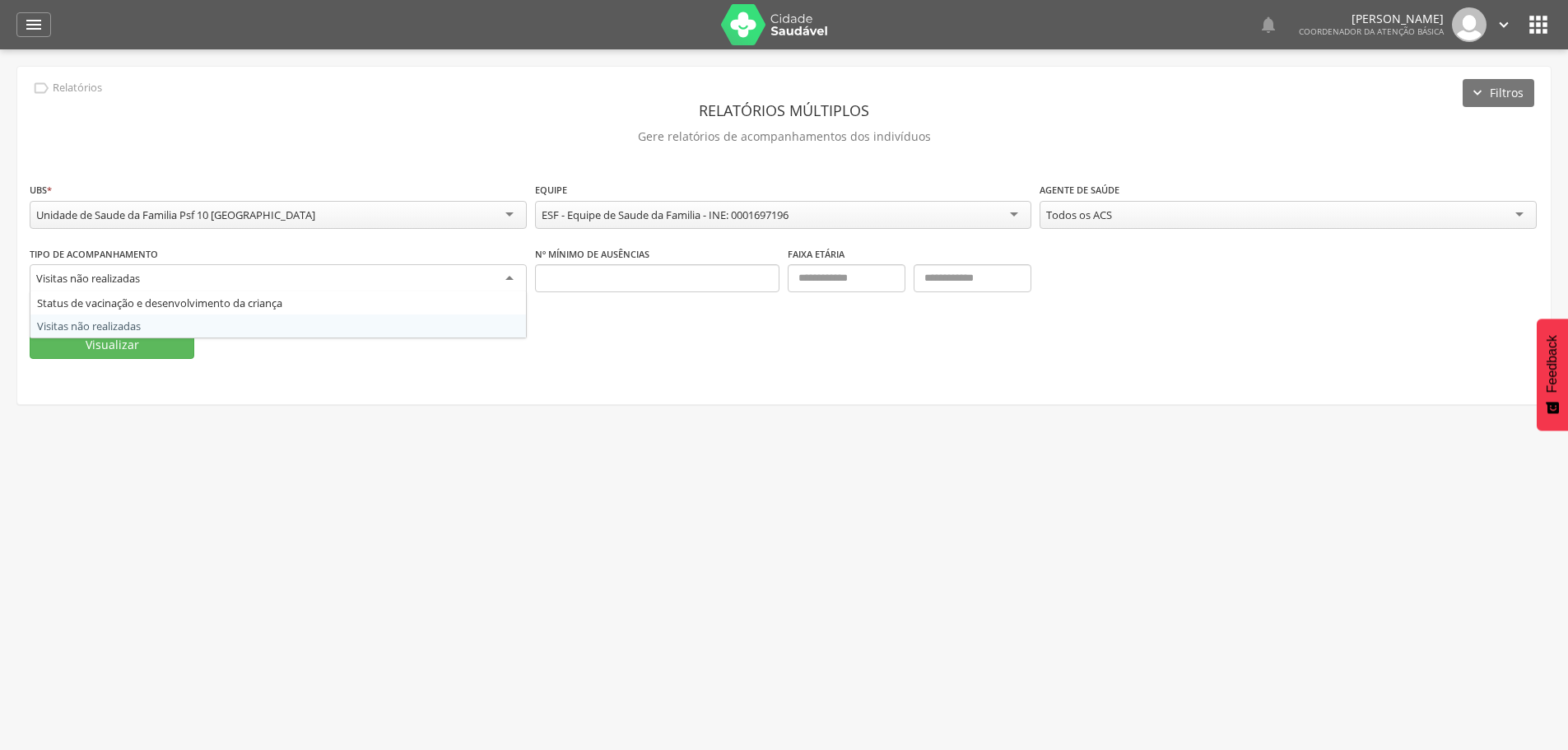
click at [512, 276] on div "Visitas não realizadas" at bounding box center [278, 279] width 498 height 29
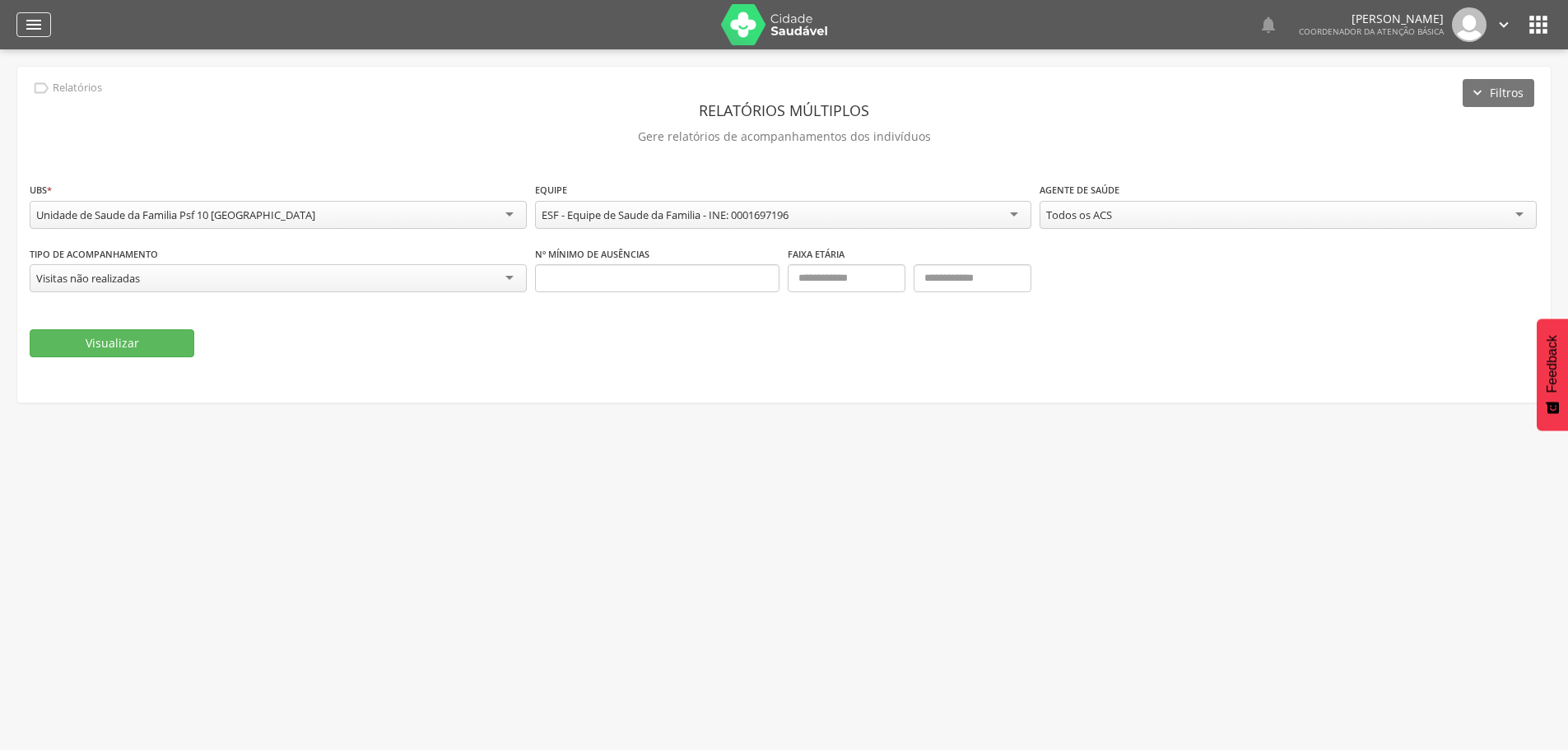
click at [42, 26] on icon "" at bounding box center [34, 24] width 19 height 19
click at [40, 26] on icon "" at bounding box center [34, 24] width 19 height 19
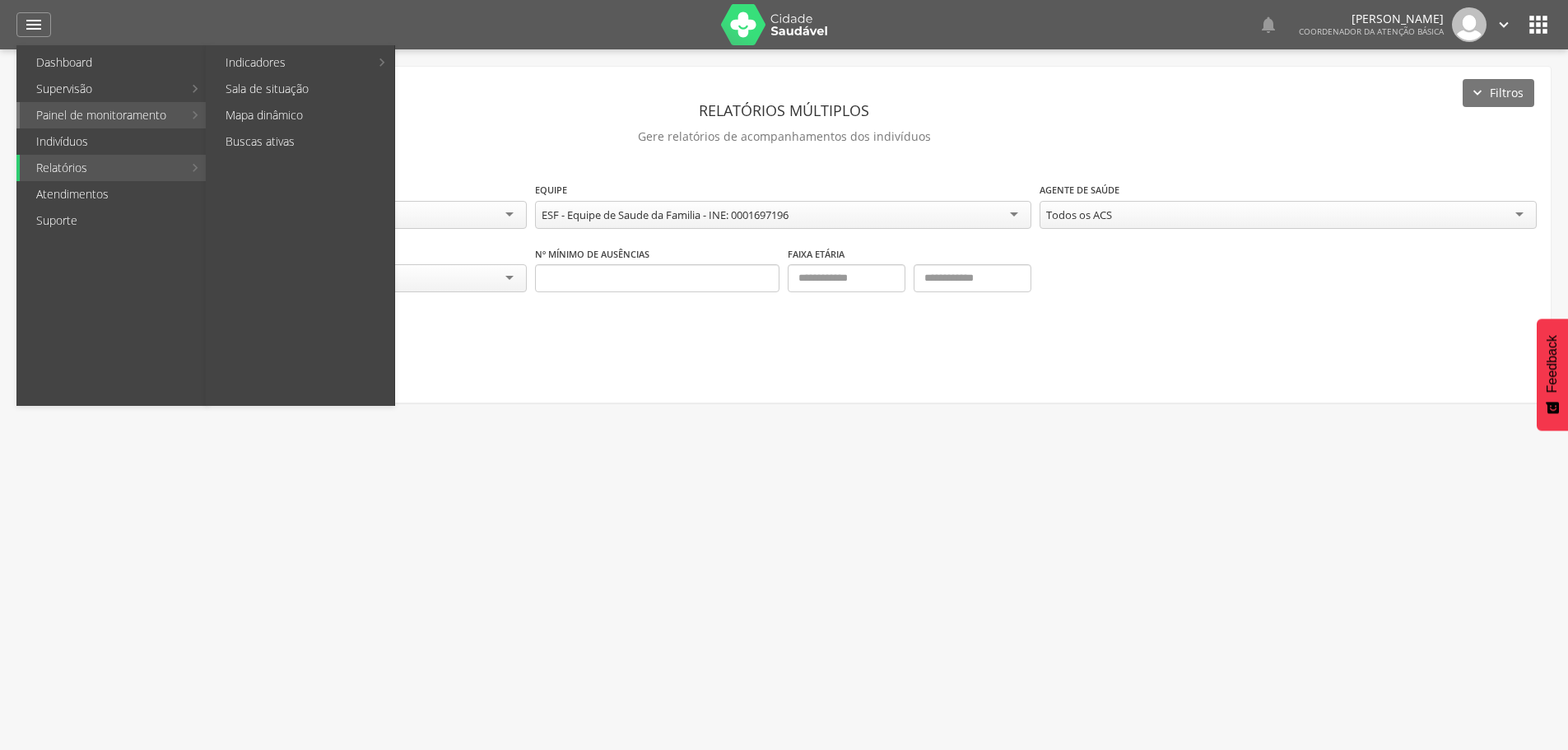
click at [88, 116] on link "Painel de monitoramento" at bounding box center [101, 115] width 163 height 26
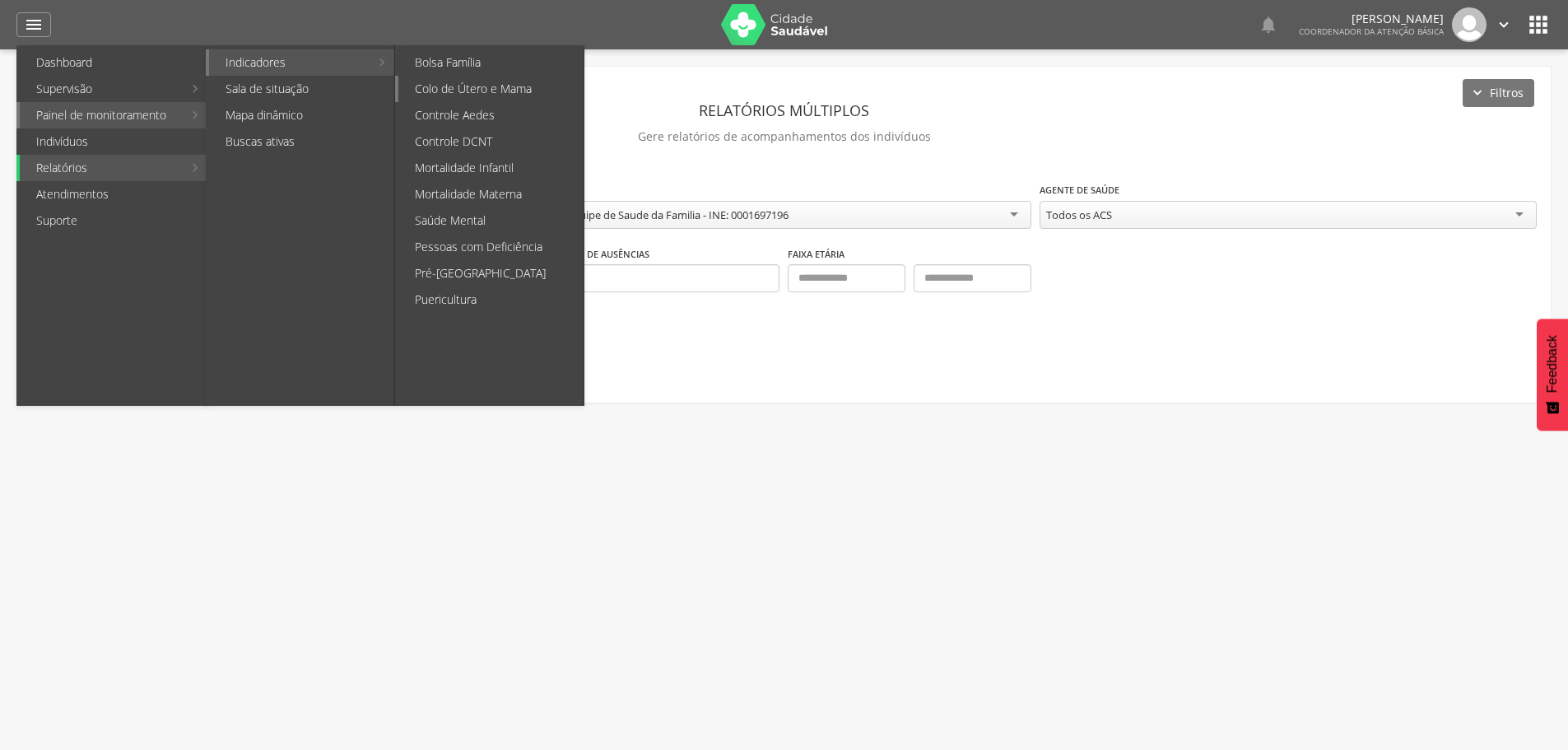
click at [452, 93] on link "Colo de Útero e Mama" at bounding box center [491, 88] width 186 height 26
click at [0, 0] on div "**********" at bounding box center [0, 0] width 0 height 0
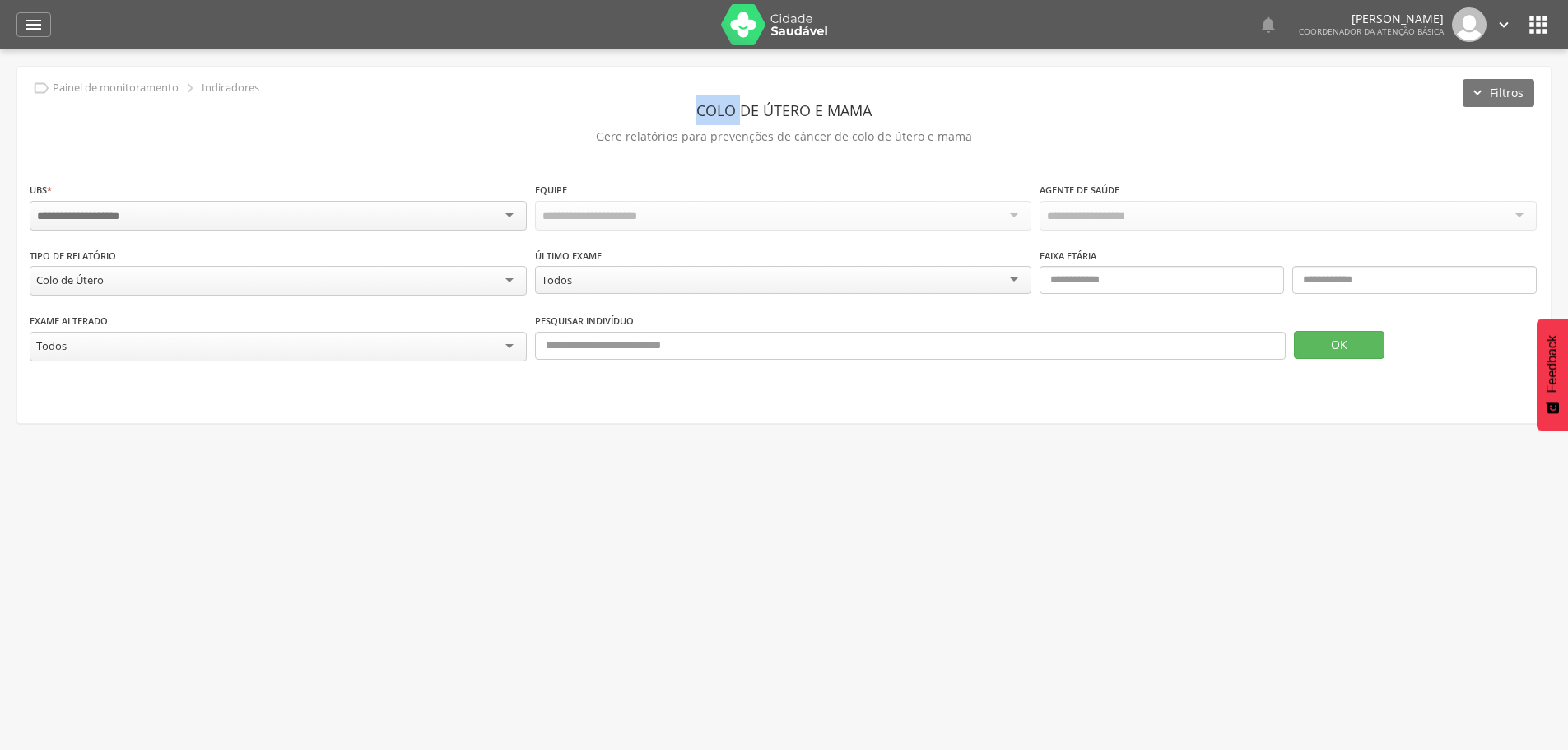
click at [514, 213] on div at bounding box center [278, 216] width 498 height 29
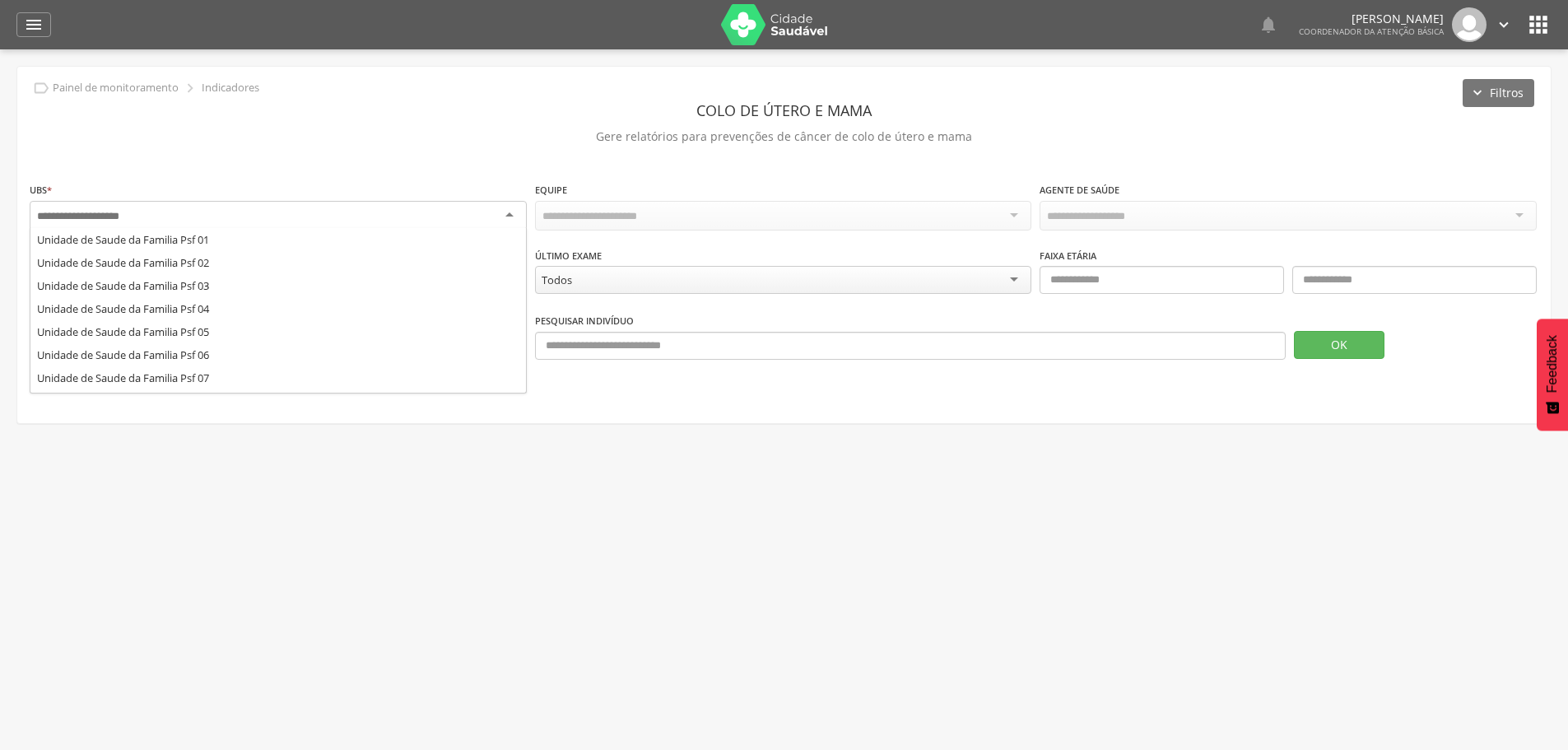
click at [307, 378] on div "**********" at bounding box center [784, 245] width 1534 height 357
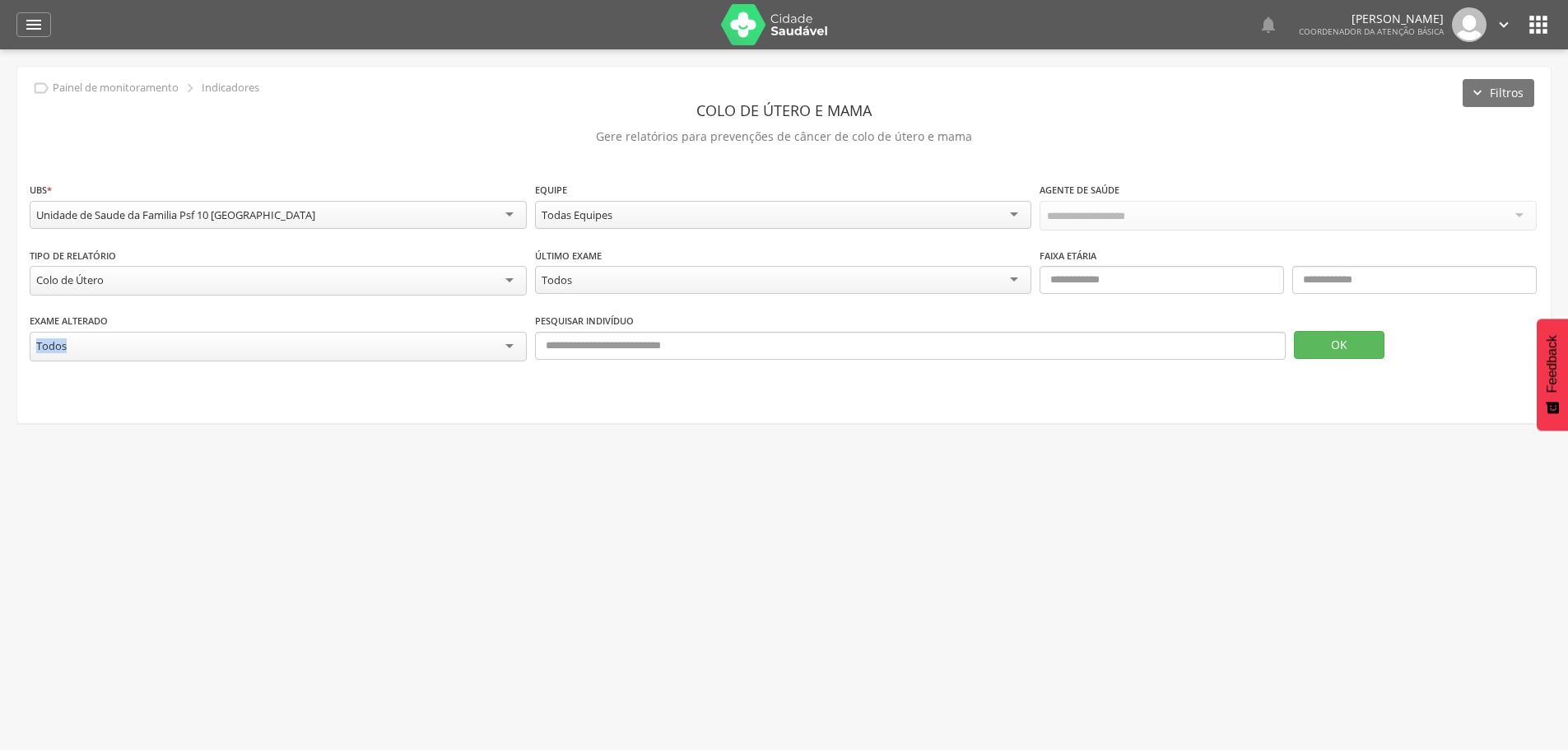
click at [307, 378] on div "**********" at bounding box center [784, 245] width 1534 height 357
click at [1018, 216] on div "Todas Equipes" at bounding box center [784, 215] width 498 height 28
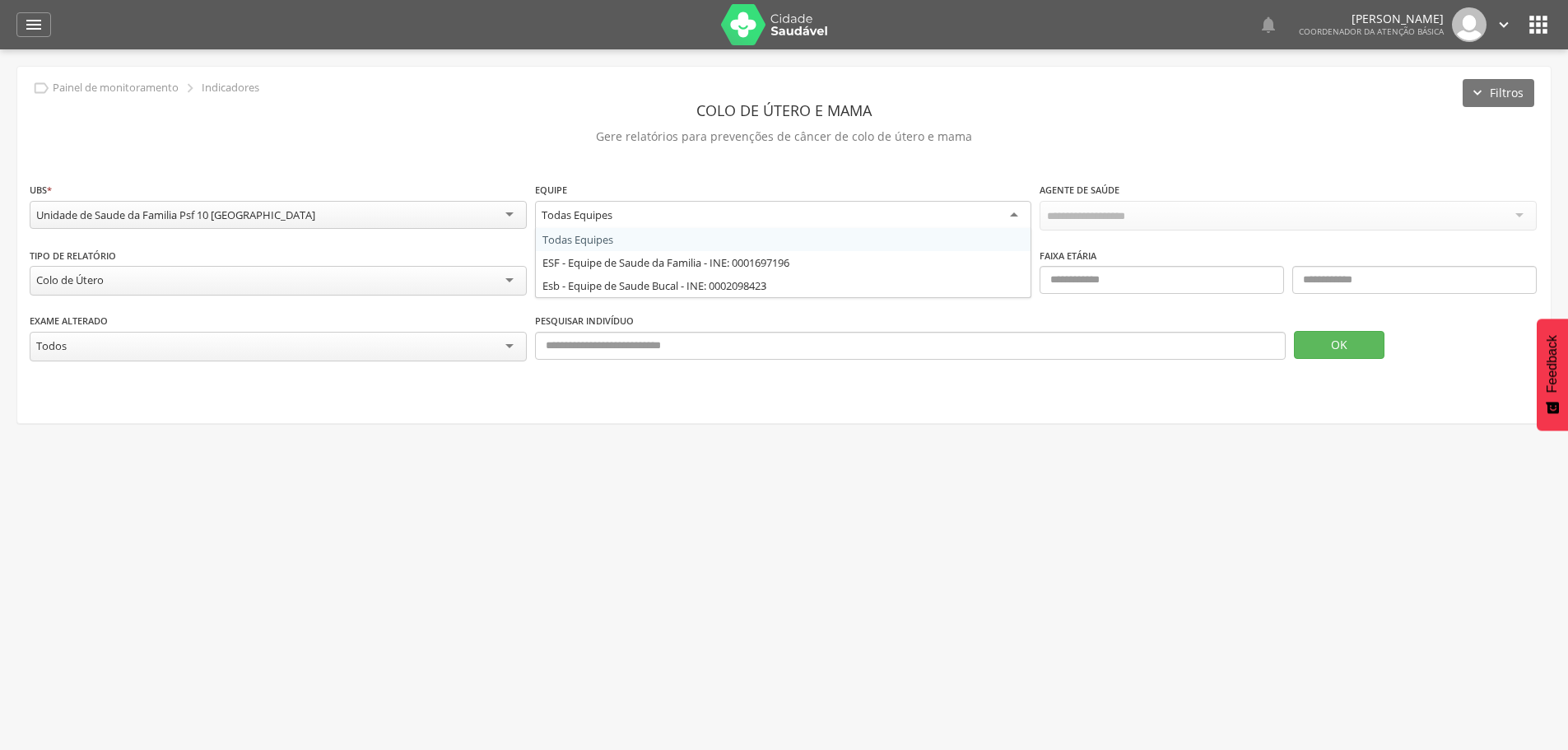
click at [1018, 216] on div "Todas Equipes" at bounding box center [784, 216] width 498 height 29
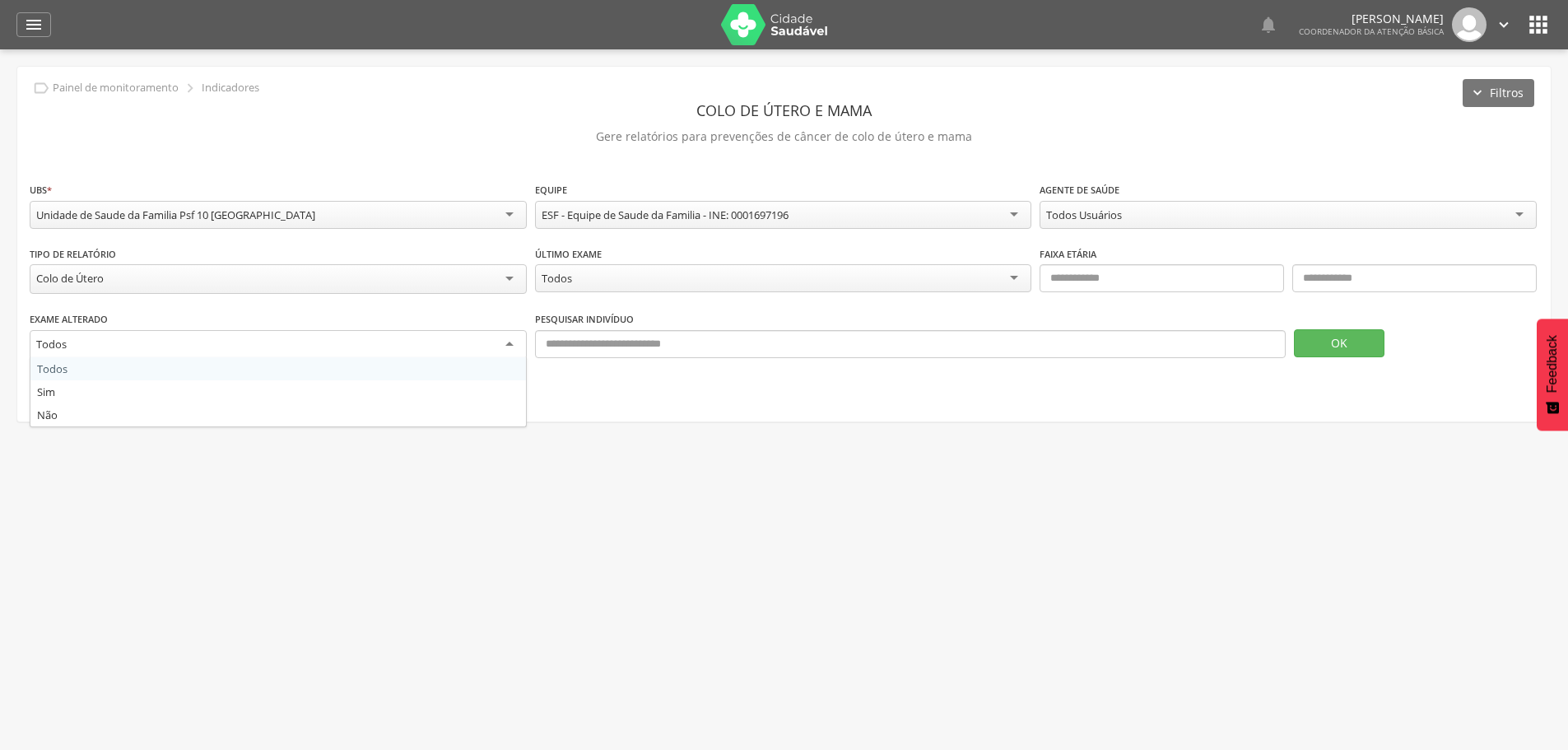
click at [511, 341] on div "Todos" at bounding box center [278, 345] width 498 height 29
click at [56, 370] on div "Exame alterado ***** Todos Todos Sim Não Pesquisar indivíduo OK" at bounding box center [784, 342] width 1509 height 64
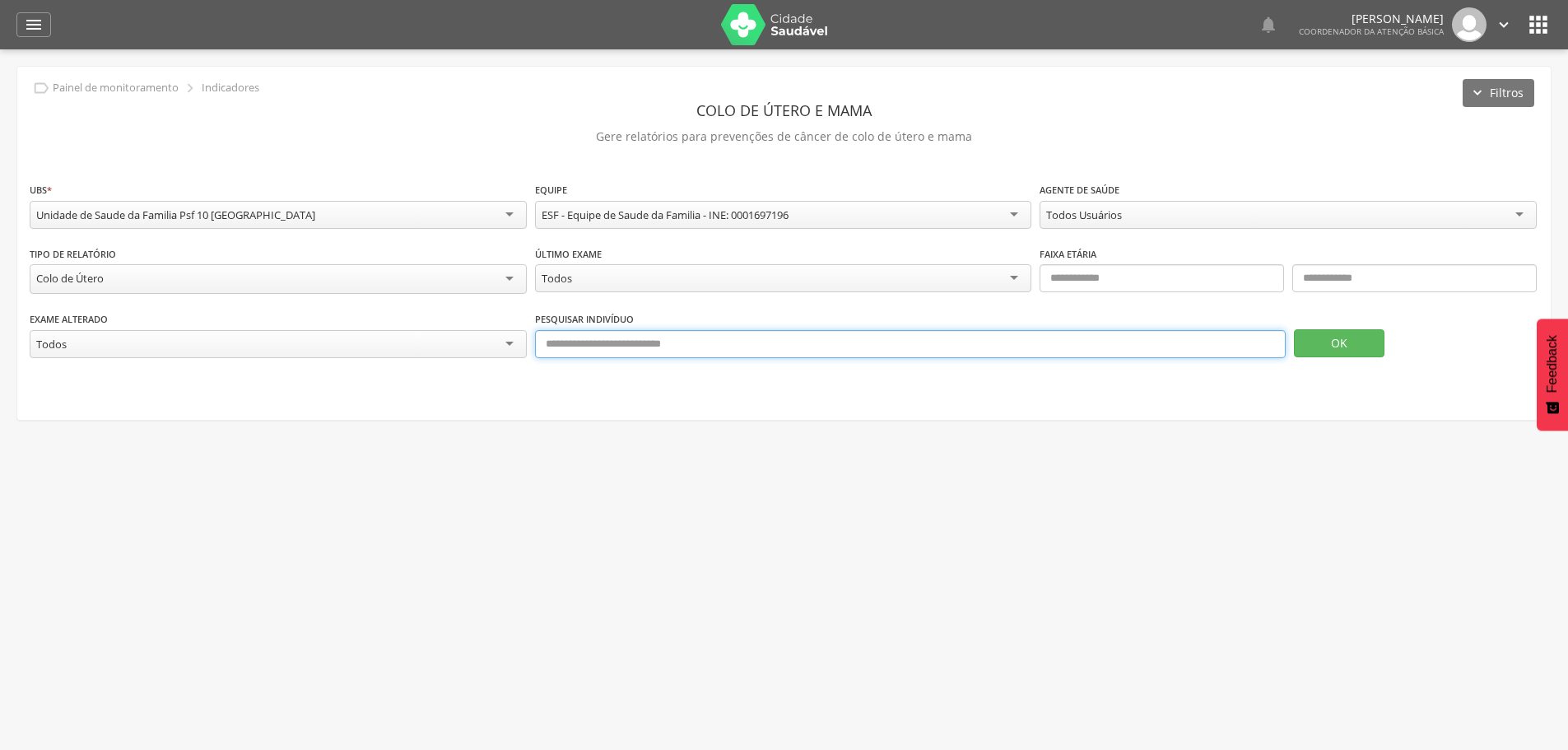
click at [927, 340] on input "text" at bounding box center [910, 344] width 750 height 28
click at [1347, 340] on button "OK" at bounding box center [1339, 343] width 90 height 28
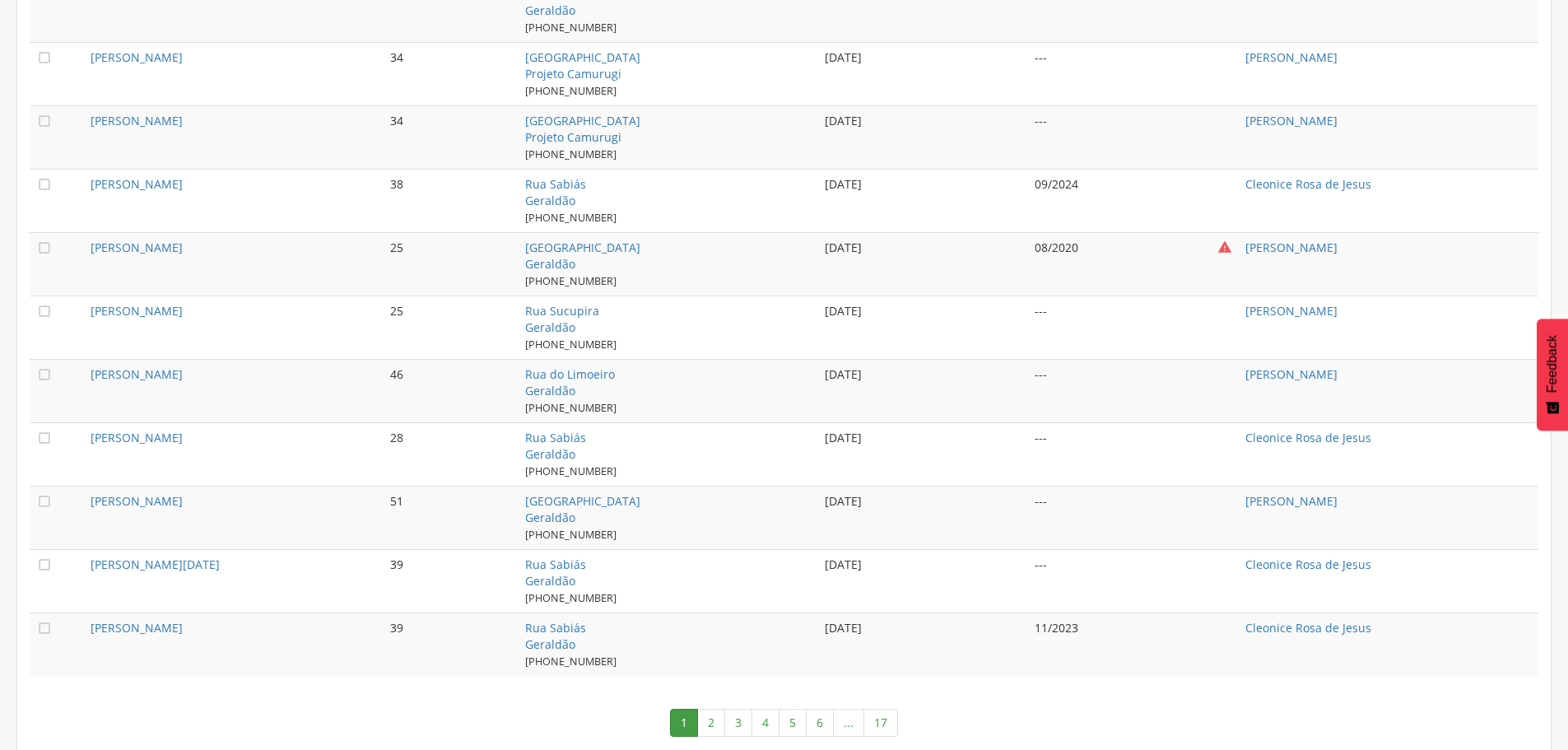
scroll to position [1603, 0]
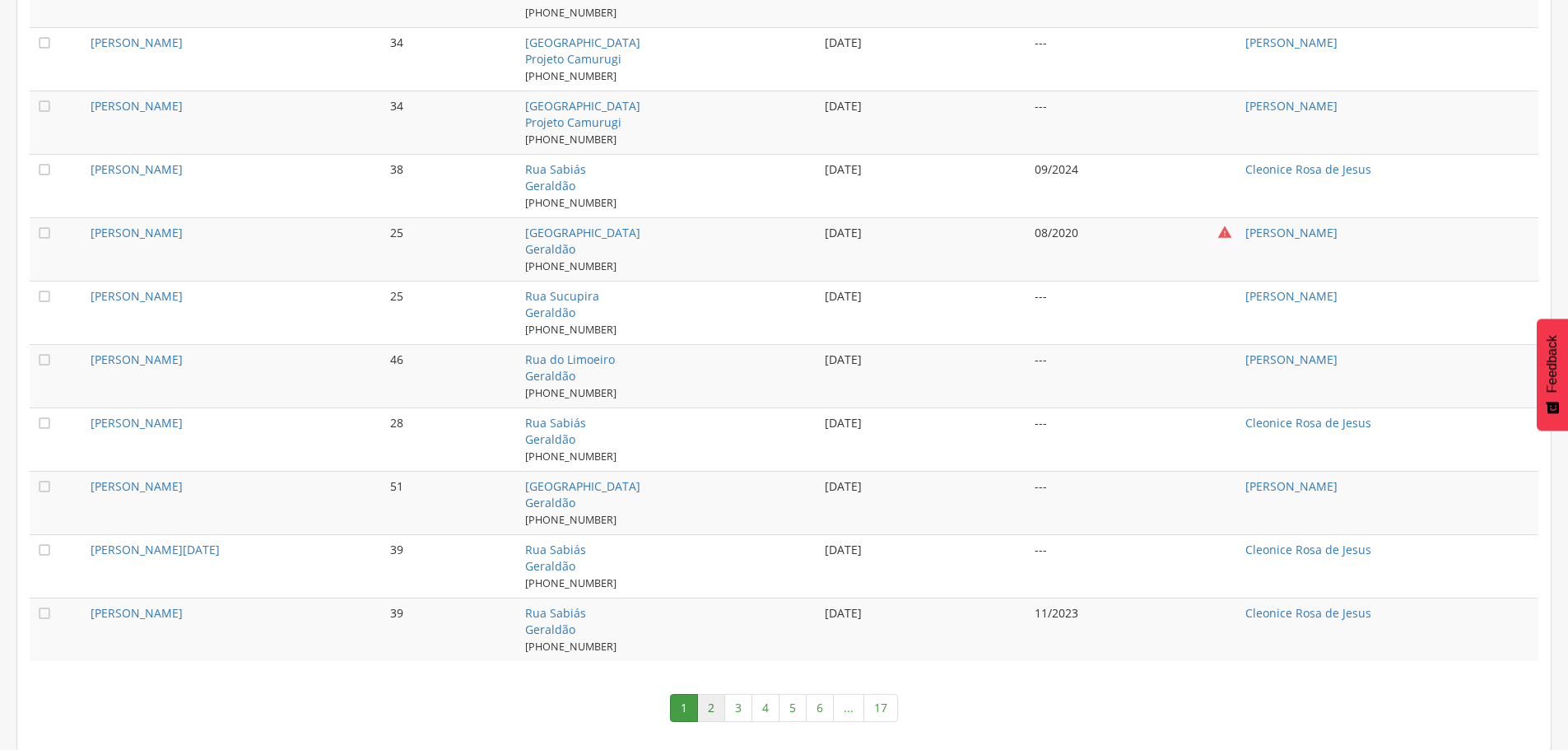
click at [709, 706] on link "2" at bounding box center [711, 707] width 28 height 28
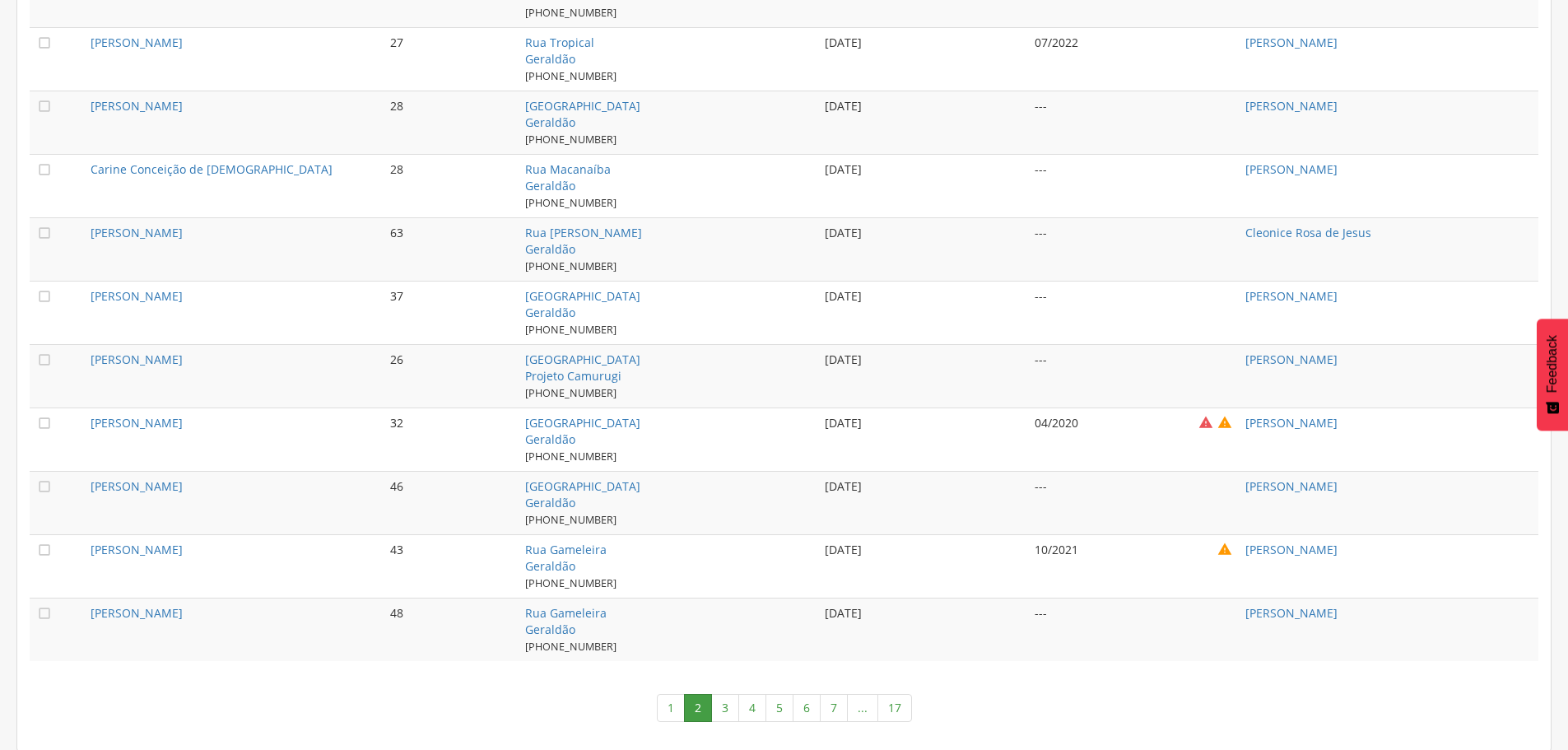
click at [723, 703] on link "3" at bounding box center [725, 707] width 28 height 28
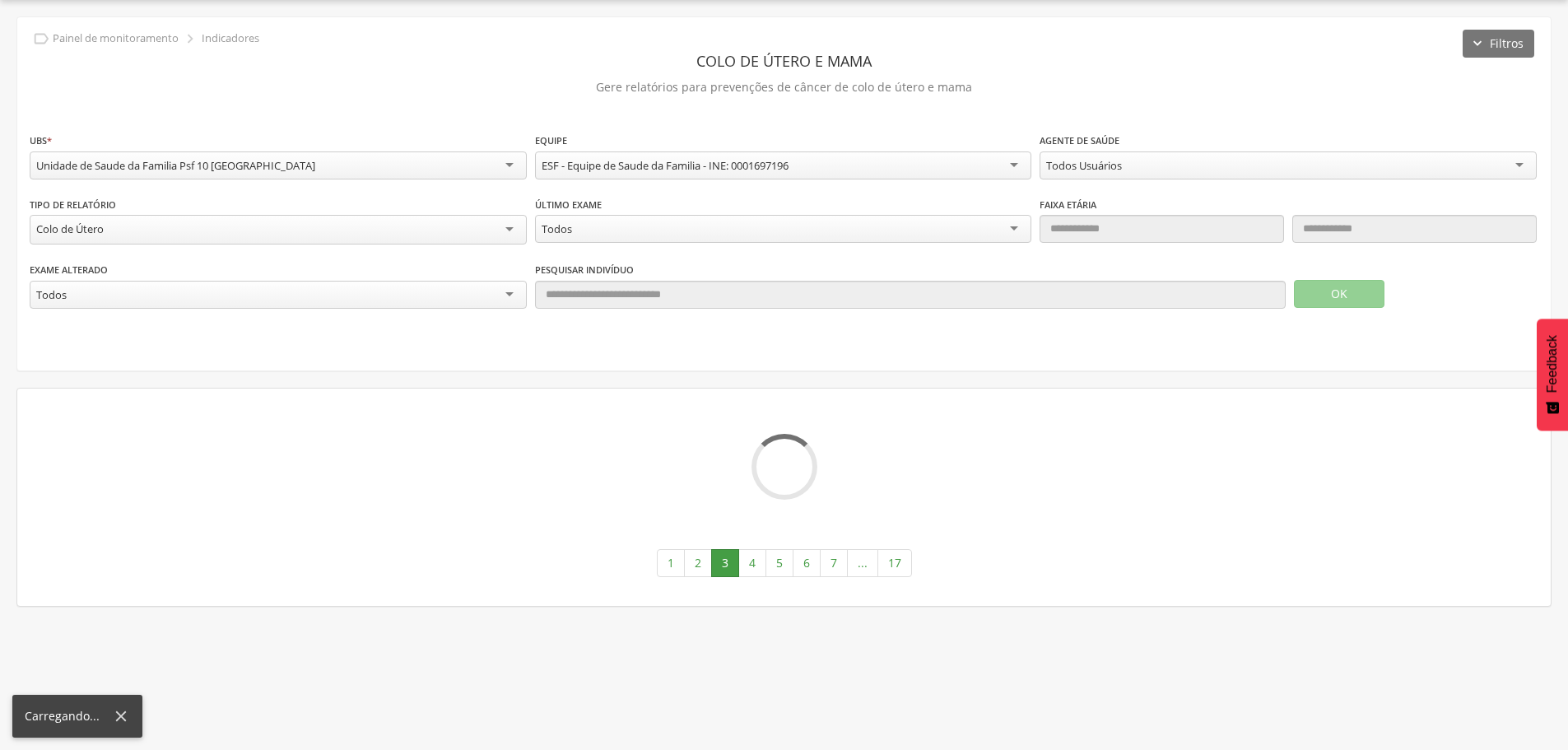
scroll to position [0, 0]
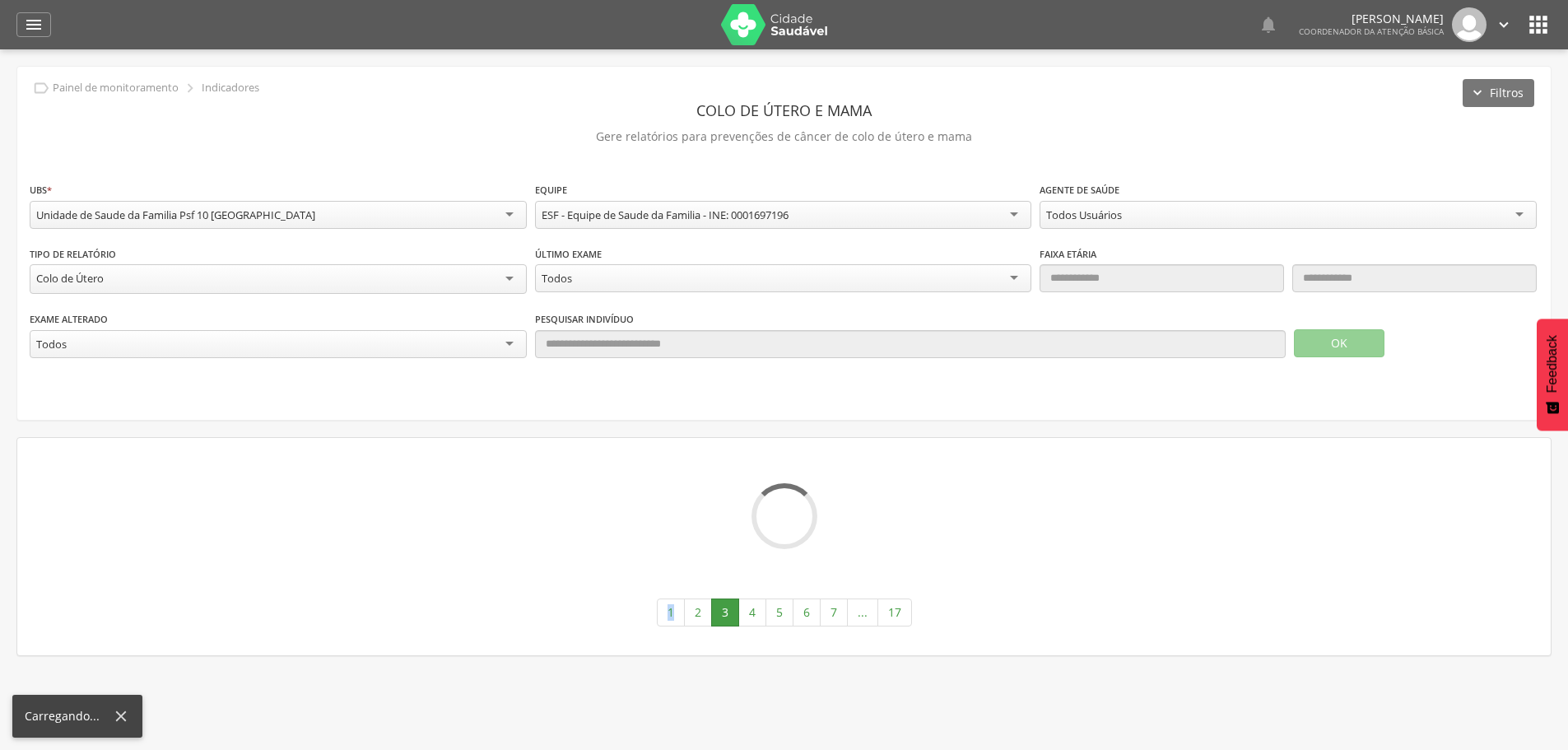
click at [723, 703] on div " Supervisão  Distritos  Ubs Coordenador: - Santa Cruz Cabrália / [GEOGRAPHIC…" at bounding box center [784, 425] width 1568 height 750
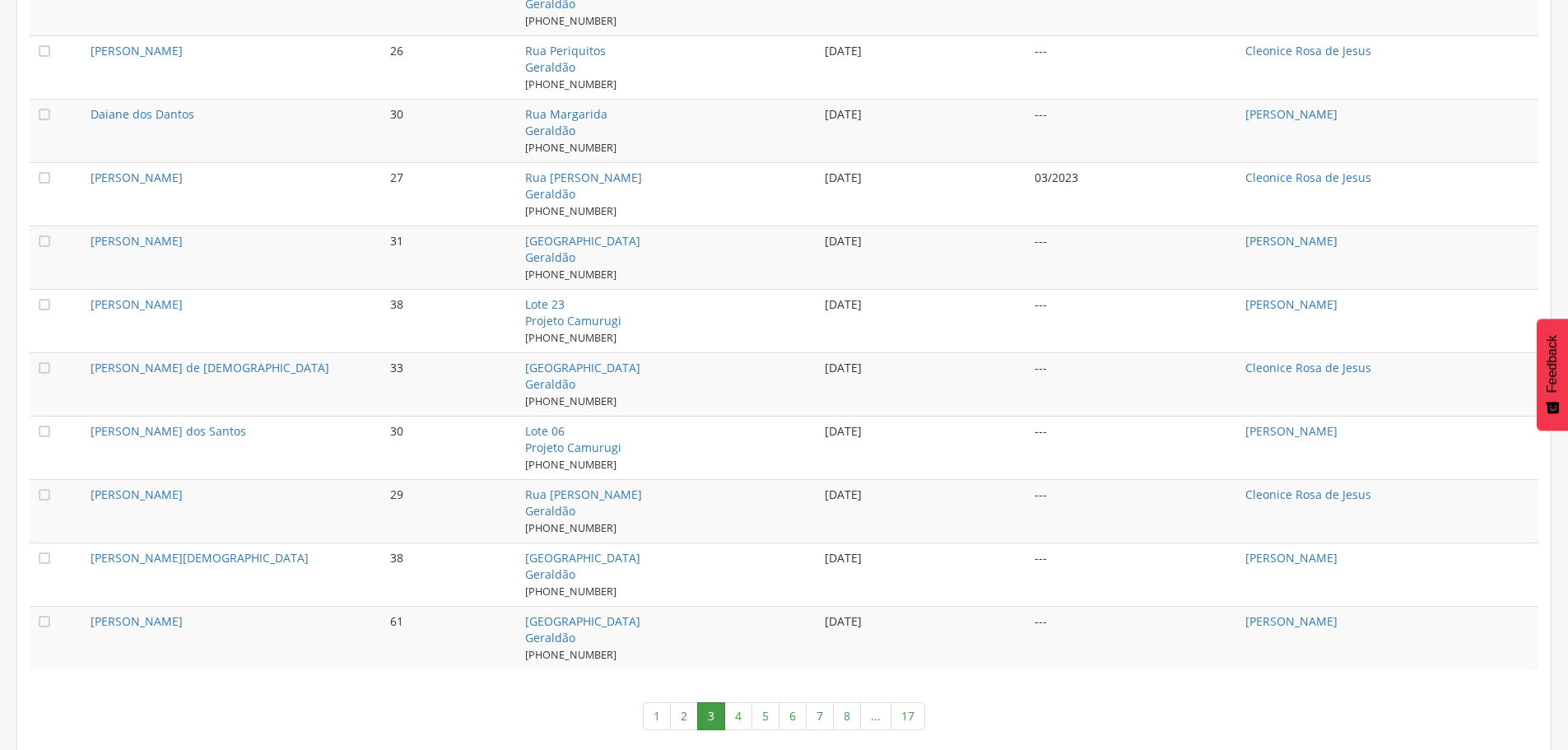
scroll to position [1603, 0]
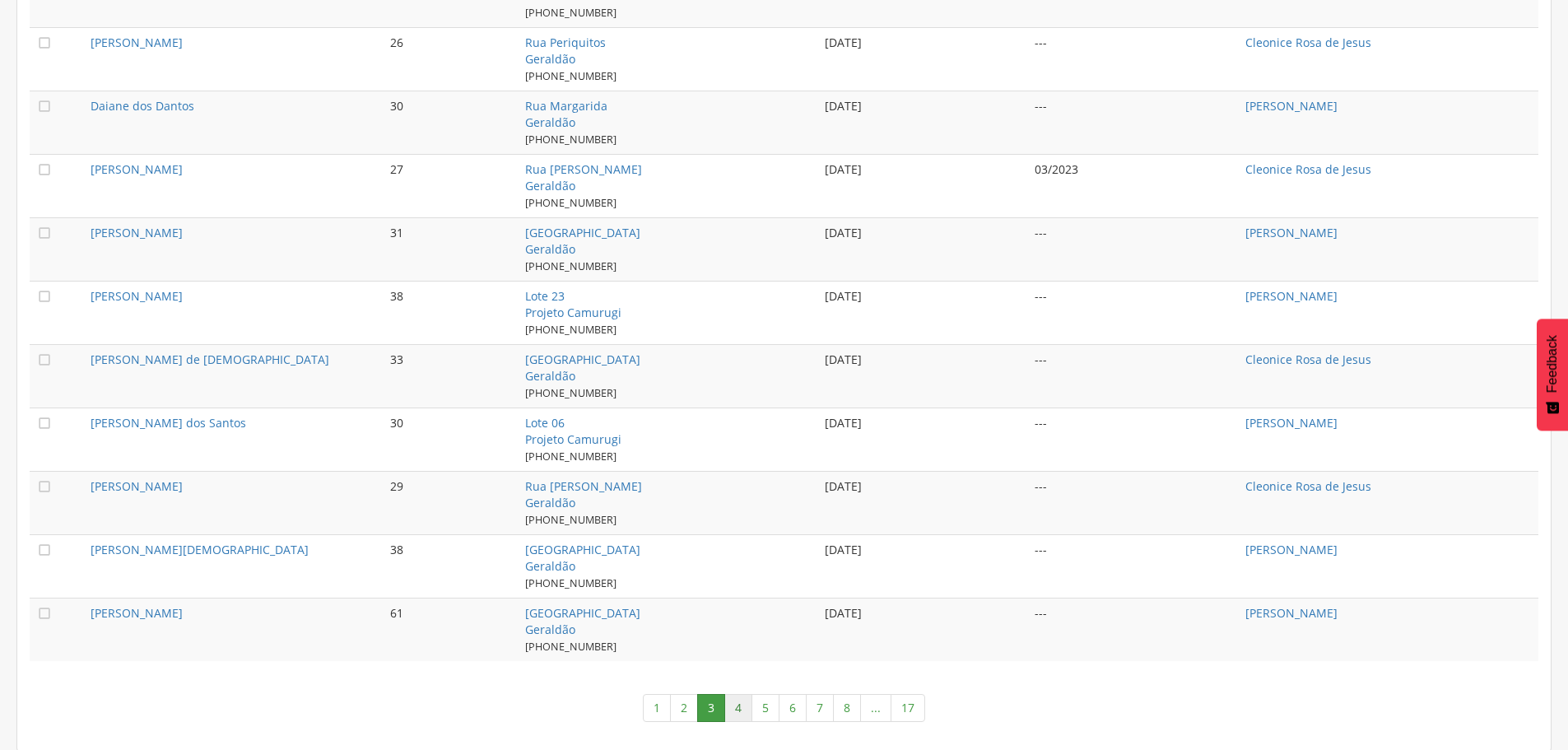
click at [745, 704] on link "4" at bounding box center [738, 707] width 28 height 28
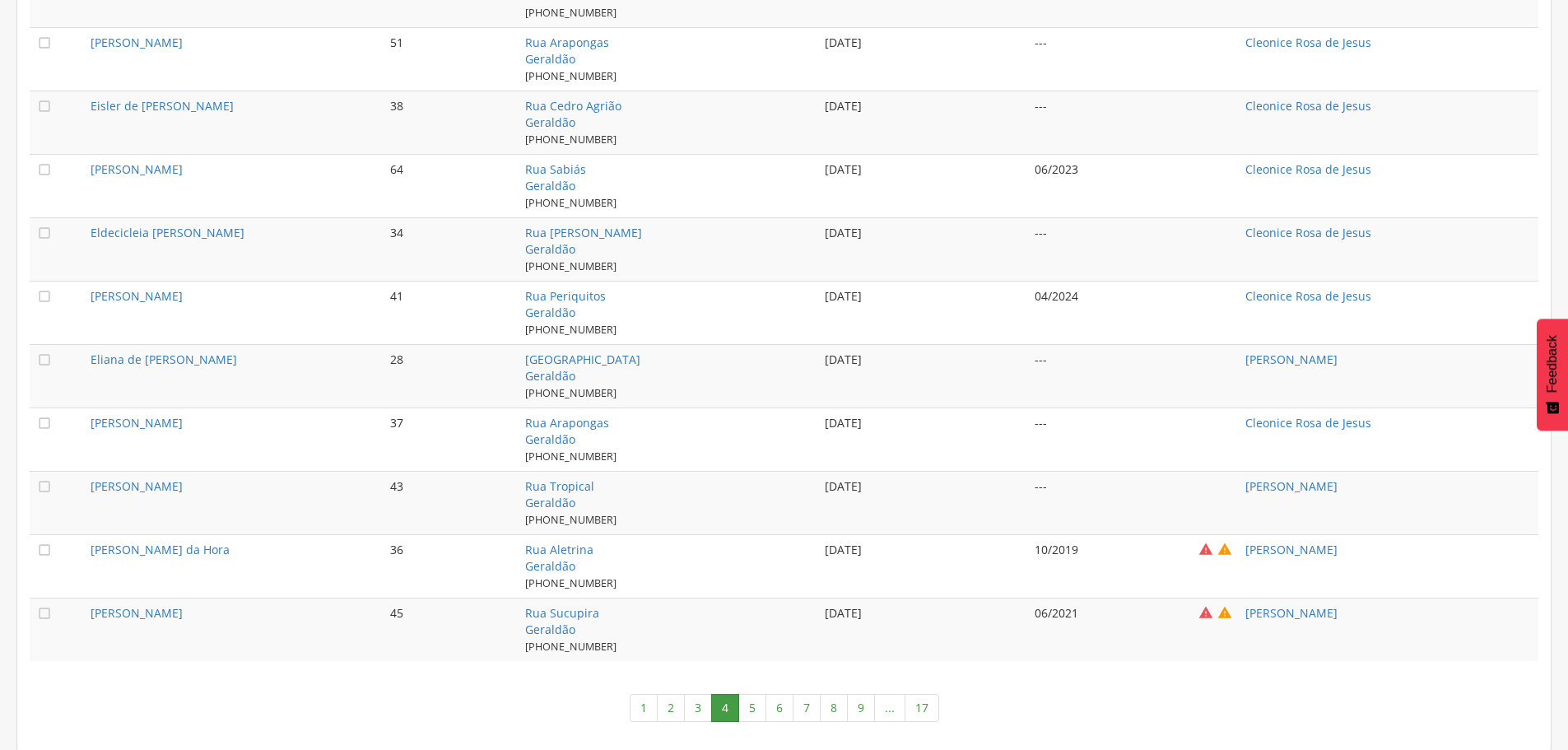
click at [749, 708] on link "5" at bounding box center [752, 707] width 28 height 28
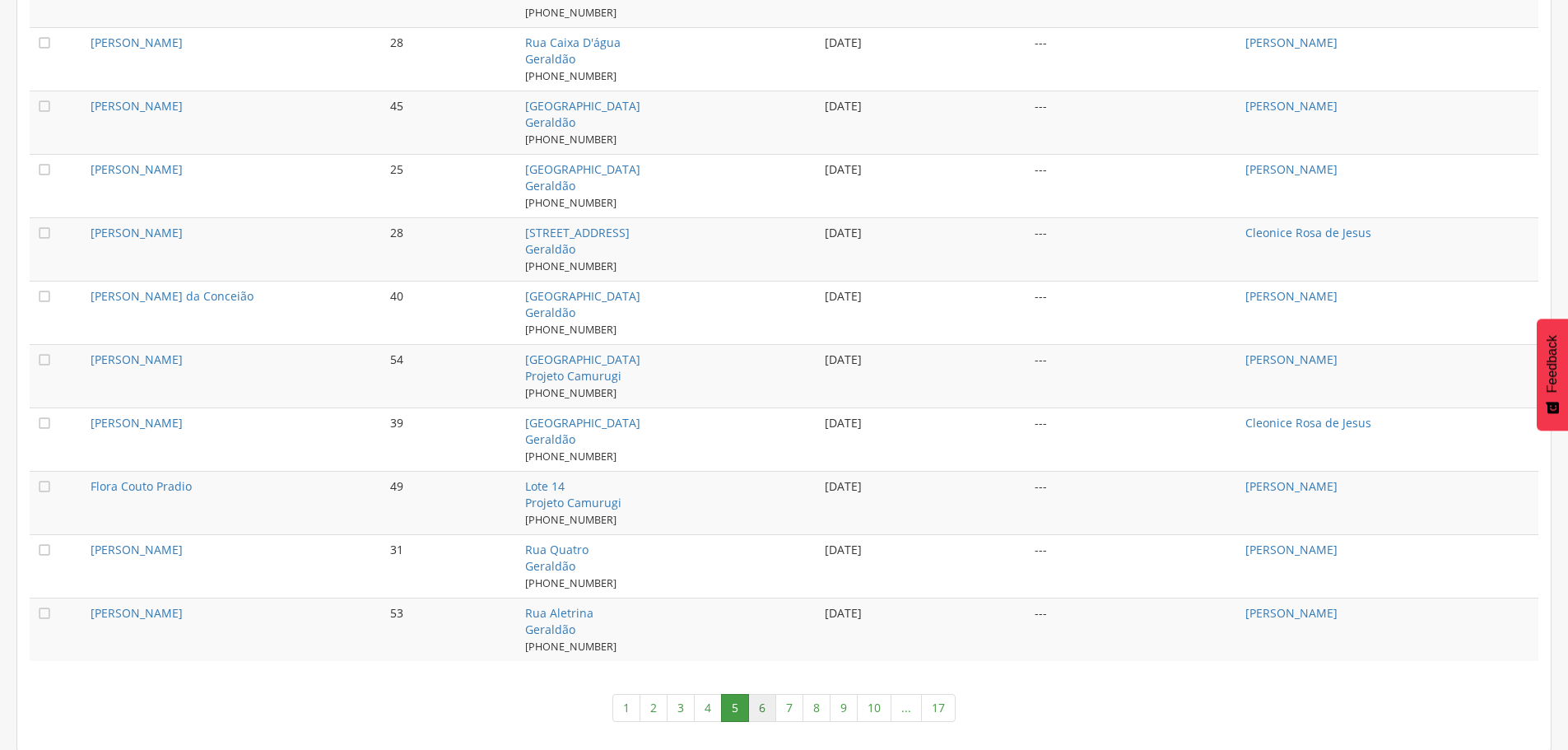
click at [768, 706] on link "6" at bounding box center [762, 707] width 28 height 28
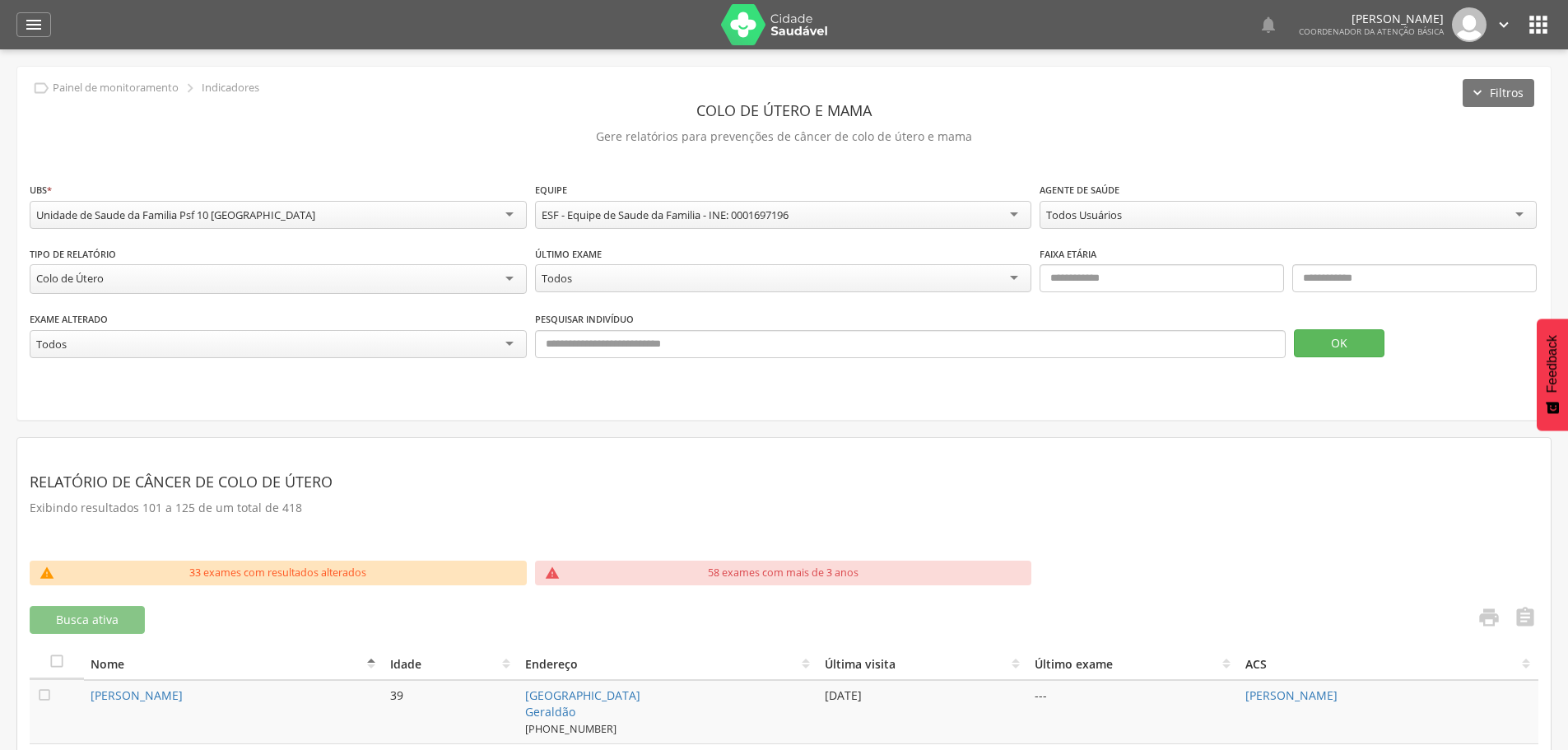
click at [768, 706] on div " Supervisão  Distritos  Ubs Coordenador: - Santa Cruz Cabrália / [GEOGRAPHIC…" at bounding box center [784, 425] width 1568 height 750
click at [1491, 621] on icon "" at bounding box center [1489, 617] width 23 height 23
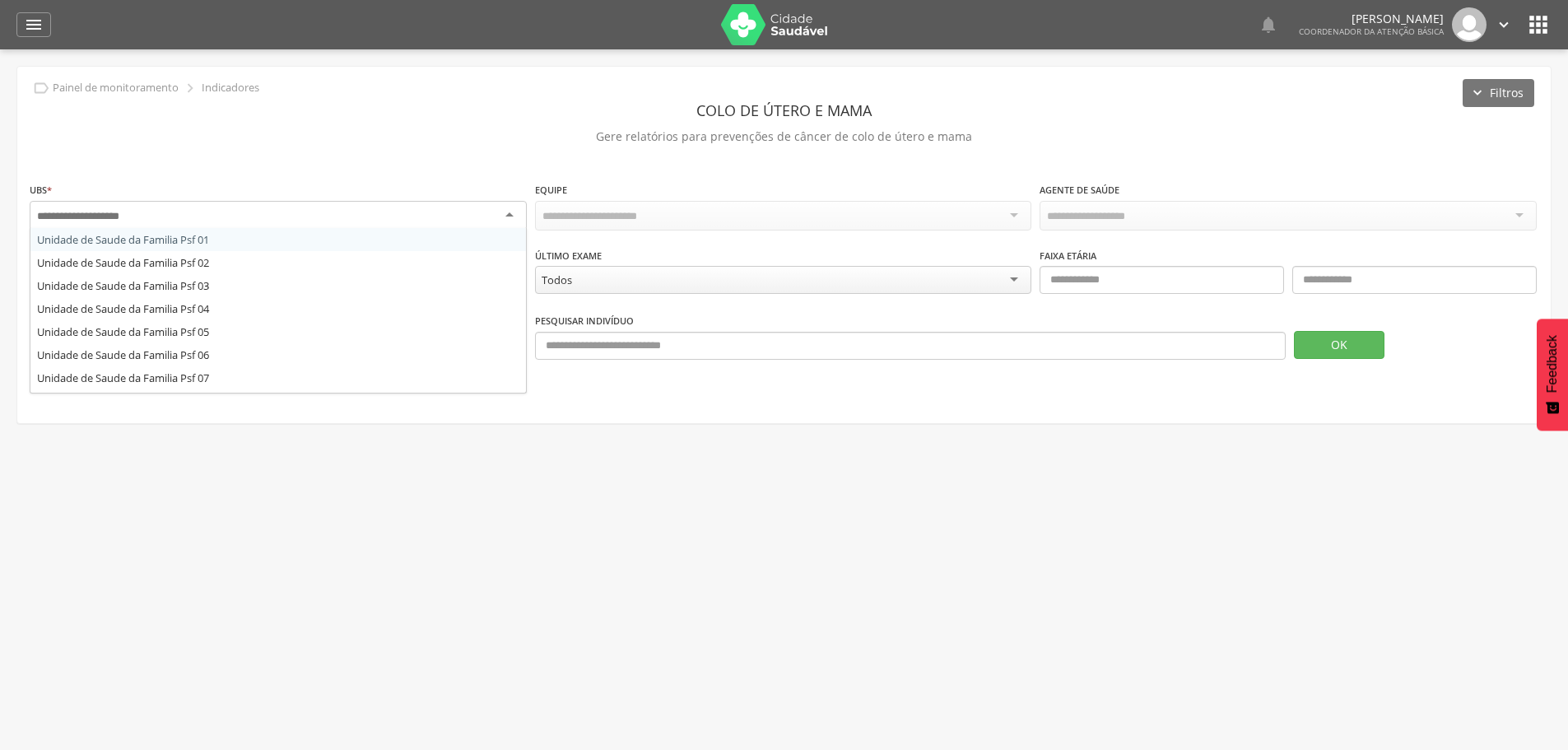
click at [509, 214] on div at bounding box center [278, 216] width 498 height 29
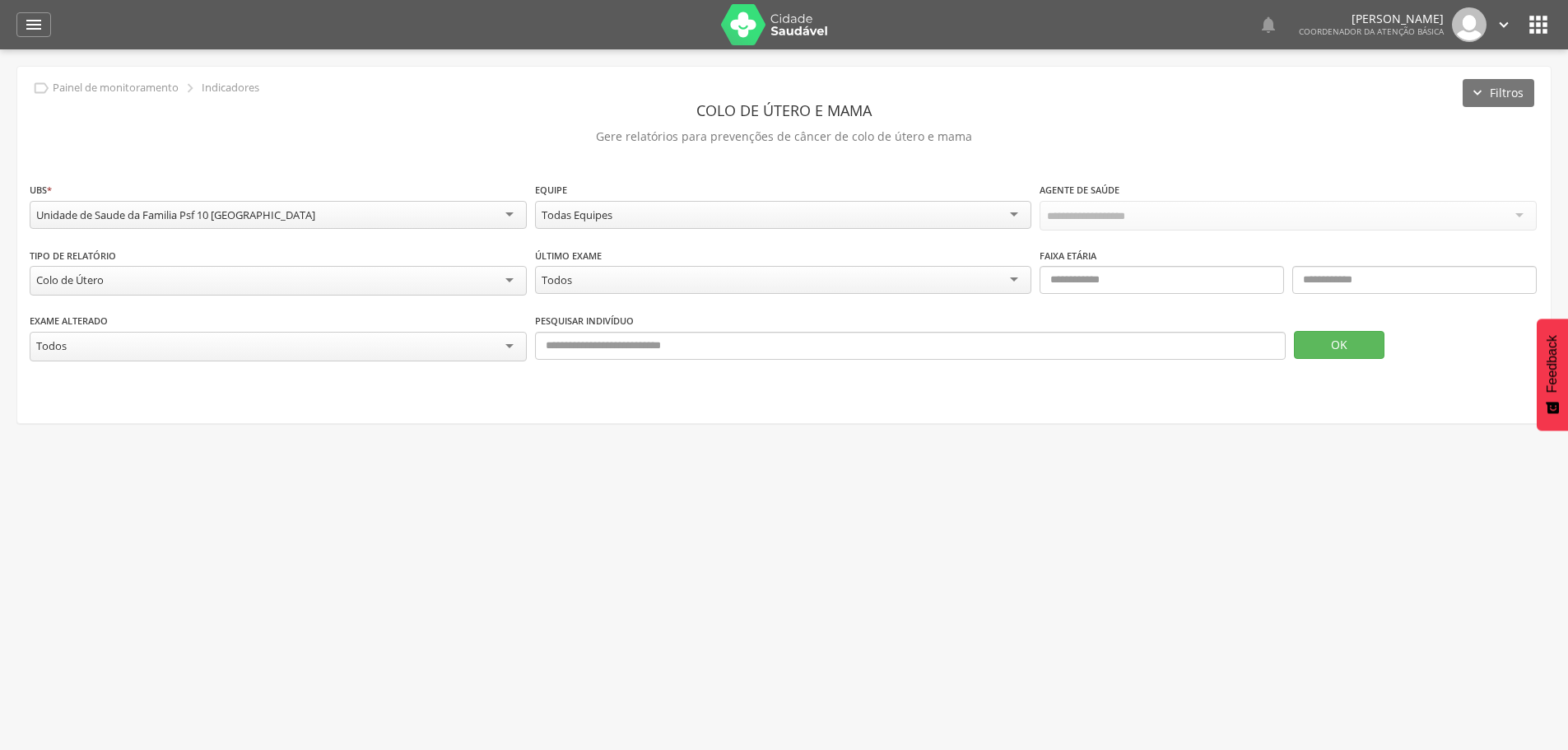
click at [1014, 214] on div "Todas Equipes" at bounding box center [784, 215] width 498 height 28
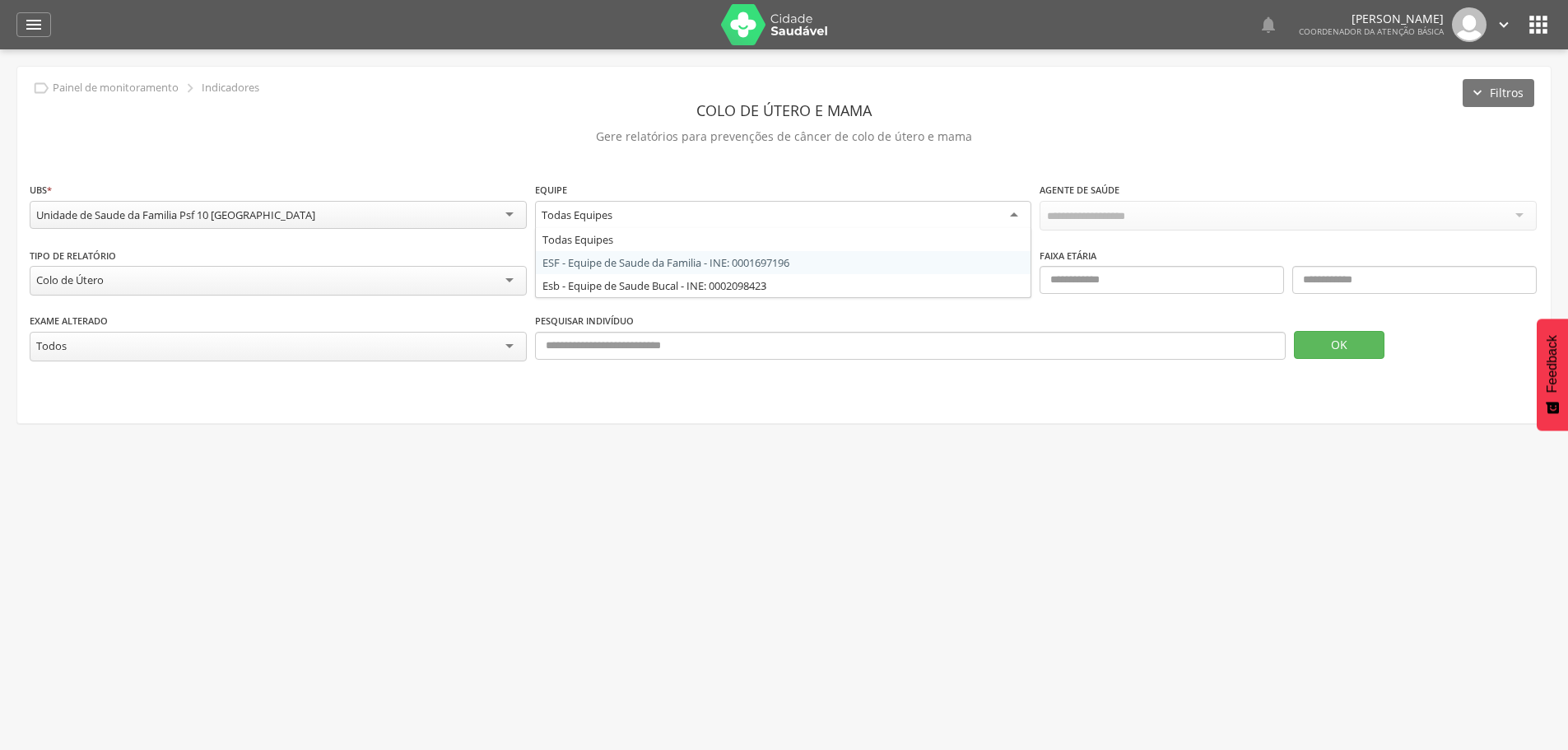
click at [801, 270] on div "Todos" at bounding box center [784, 280] width 498 height 28
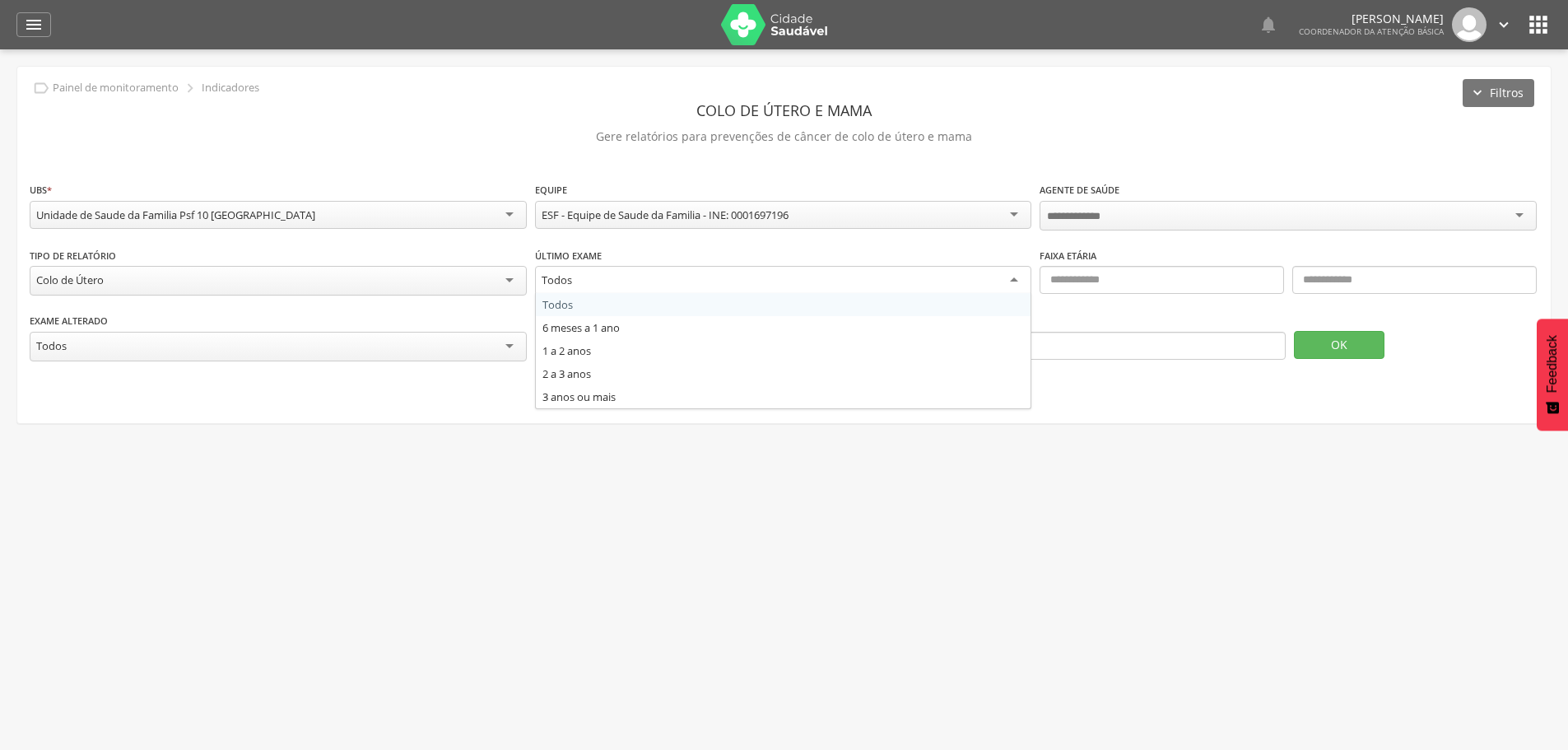
click at [801, 270] on div "Todos" at bounding box center [784, 281] width 498 height 29
click at [940, 502] on div " Supervisão  Distritos  Ubs Coordenador: - Santa Cruz Cabrália / [GEOGRAPHIC…" at bounding box center [784, 425] width 1568 height 750
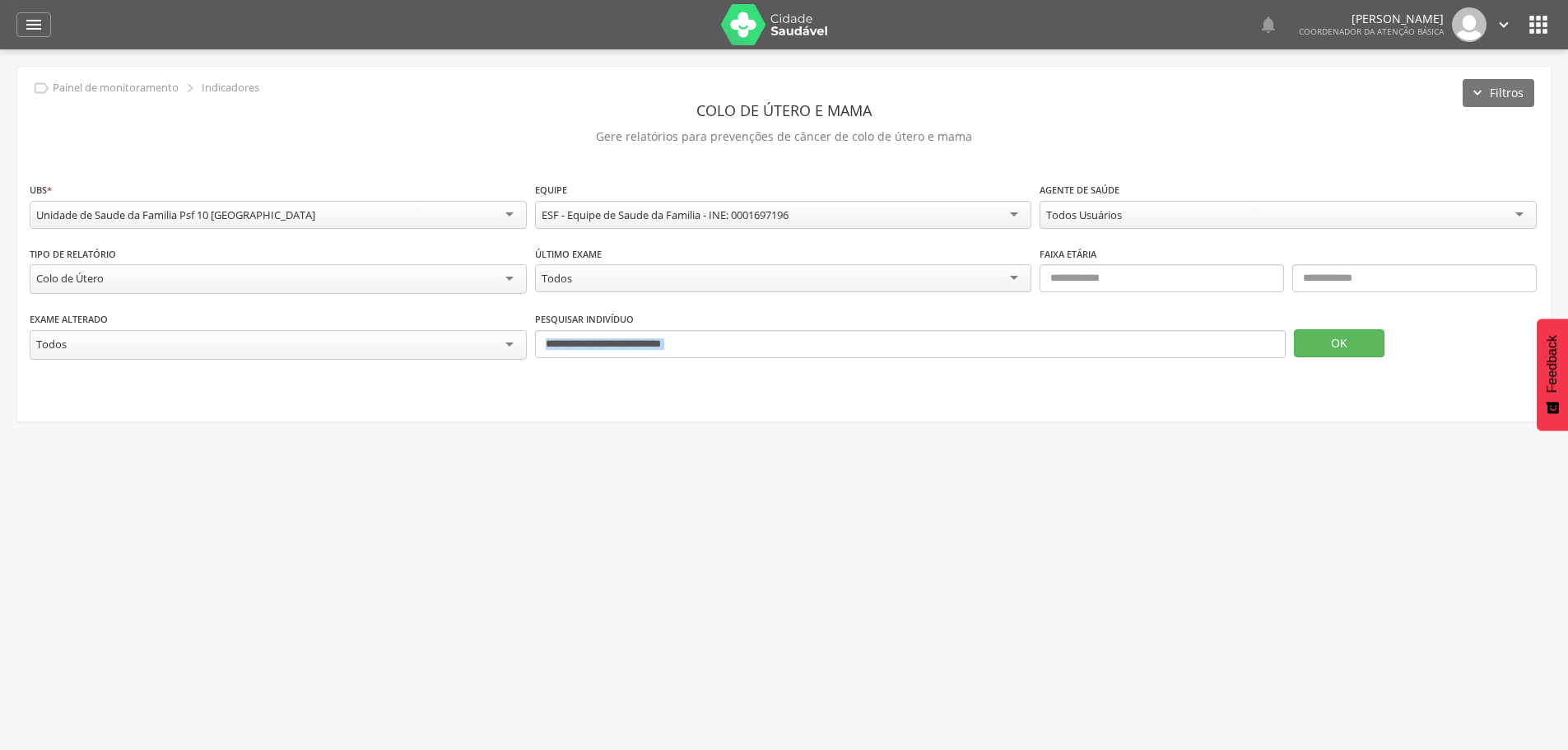
click at [940, 502] on div " Supervisão  Distritos  Ubs Coordenador: - Santa Cruz Cabrália / [GEOGRAPHIC…" at bounding box center [784, 425] width 1568 height 750
click at [1517, 213] on div "Todos Usuários" at bounding box center [1289, 215] width 498 height 28
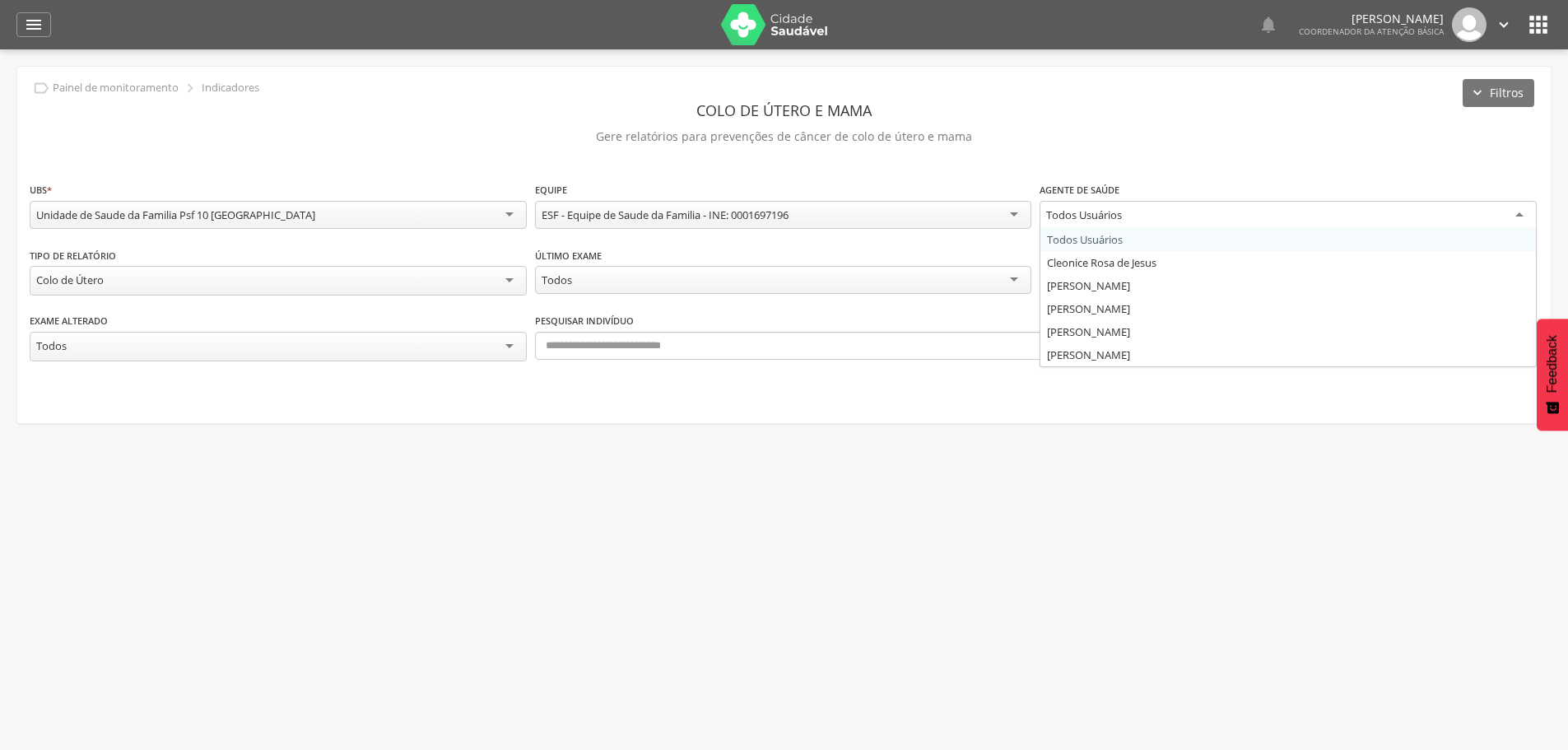
click at [1158, 212] on div "Todos Usuários" at bounding box center [1289, 216] width 498 height 29
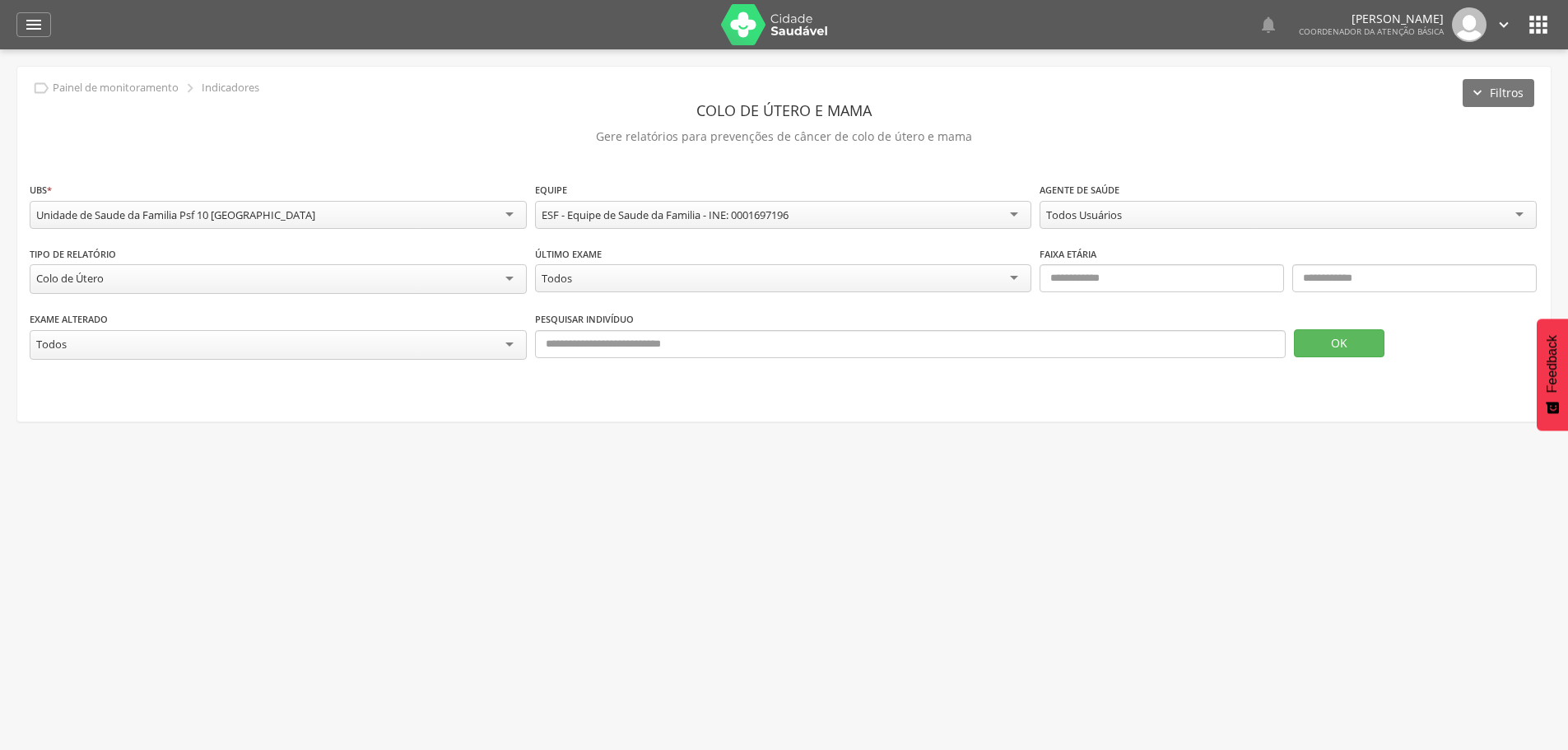
click at [1158, 212] on div "Todos Usuários" at bounding box center [1289, 215] width 498 height 28
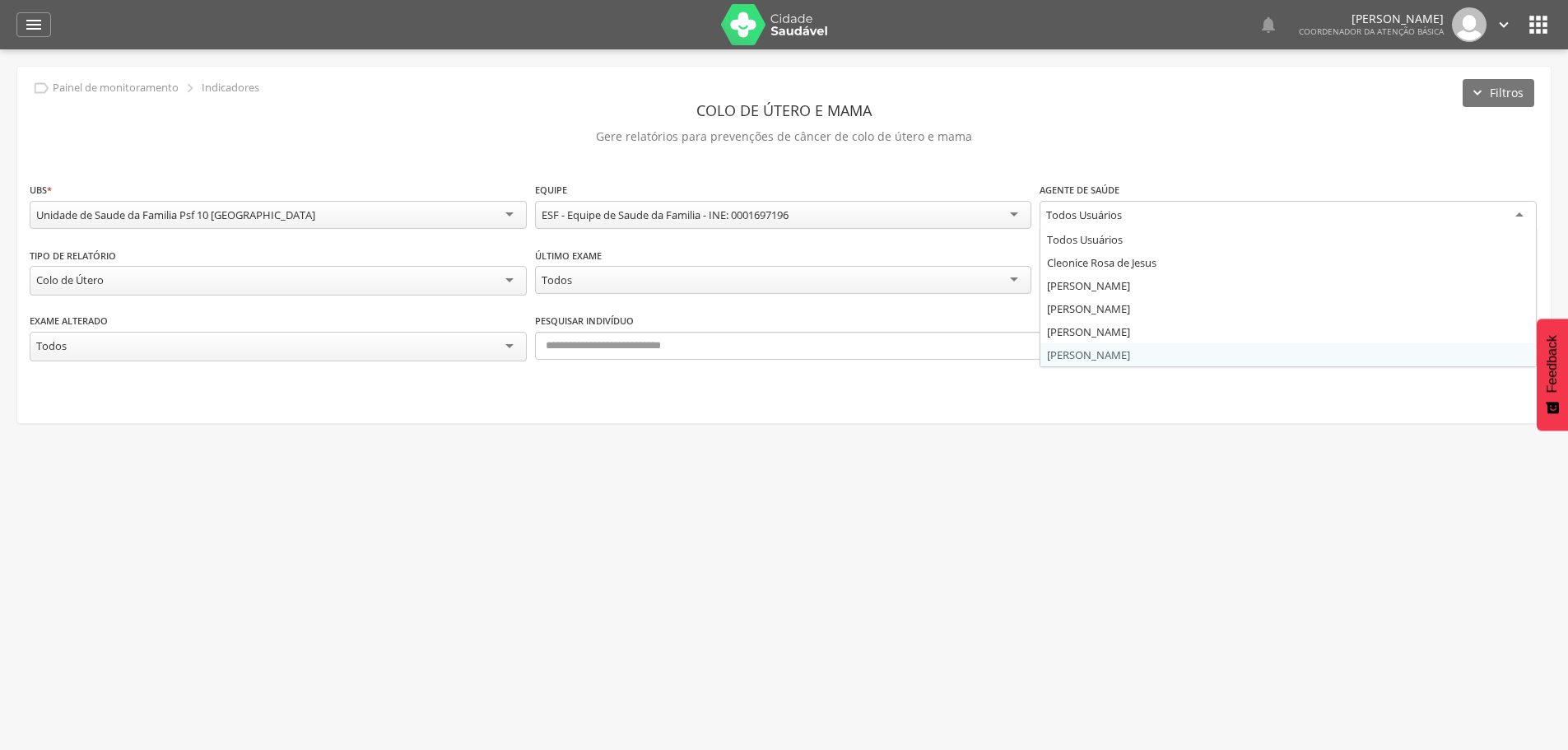
click at [1160, 494] on div " Supervisão  Distritos  Ubs Coordenador: - Santa Cruz Cabrália / [GEOGRAPHIC…" at bounding box center [784, 425] width 1568 height 750
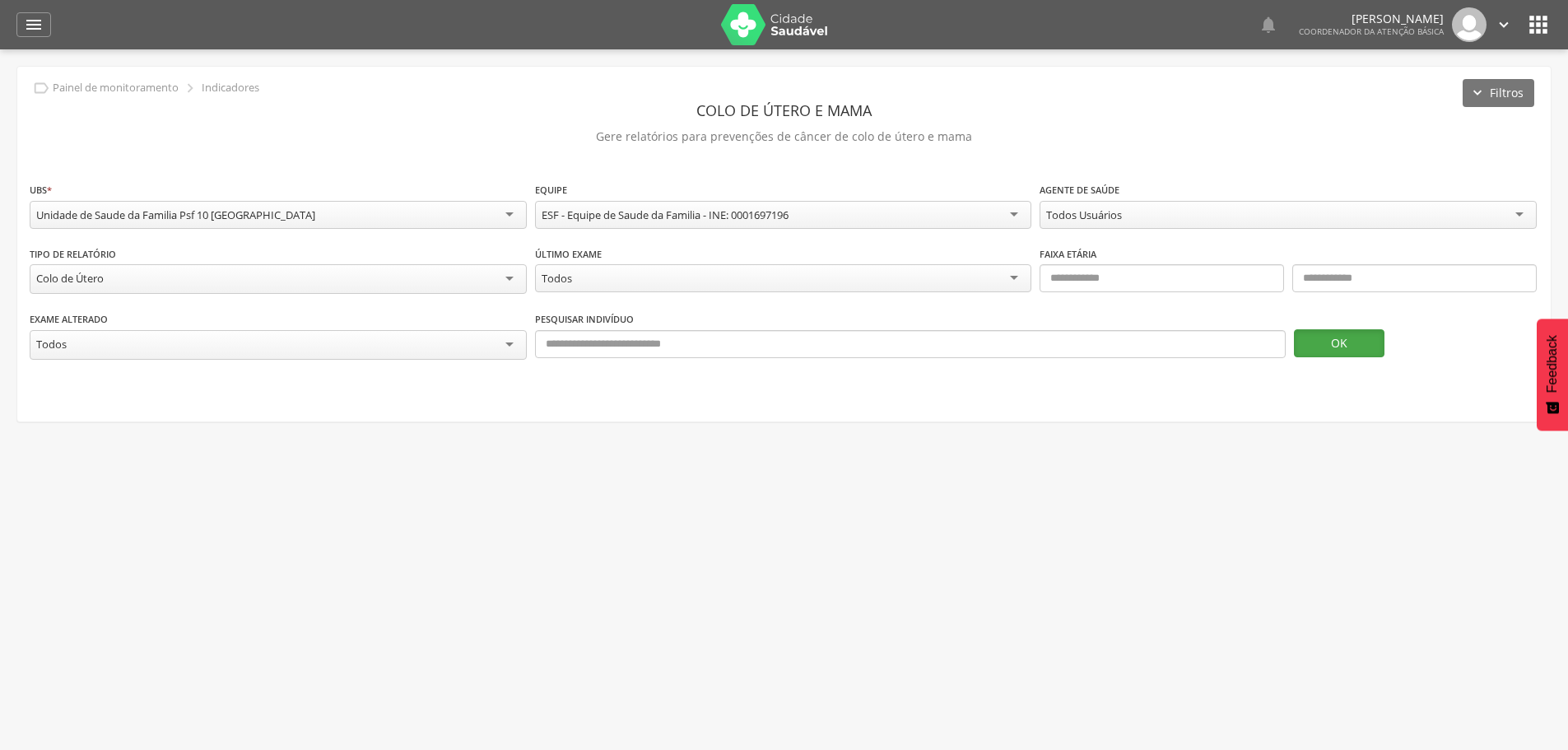
click at [1339, 335] on button "OK" at bounding box center [1339, 343] width 90 height 28
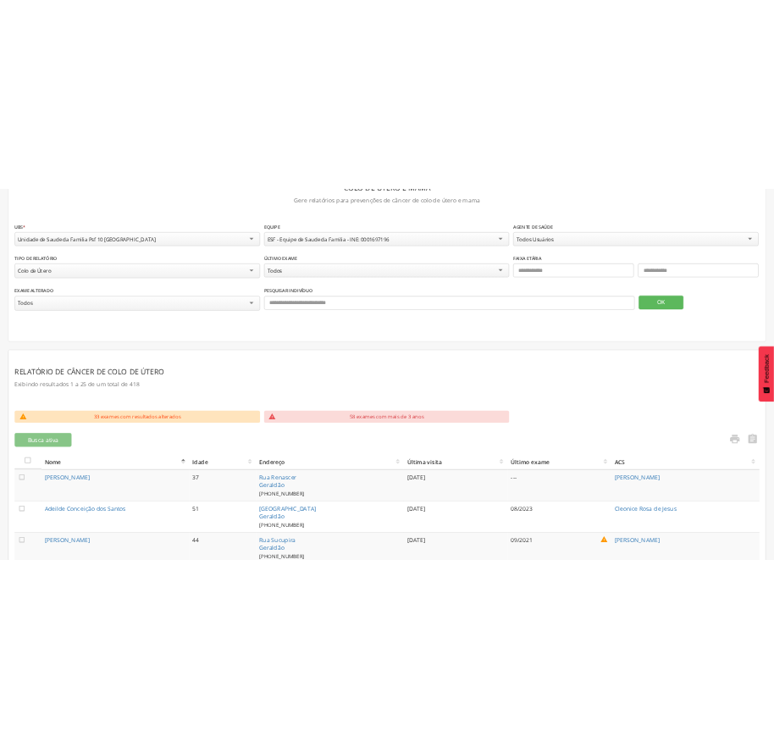
scroll to position [169, 0]
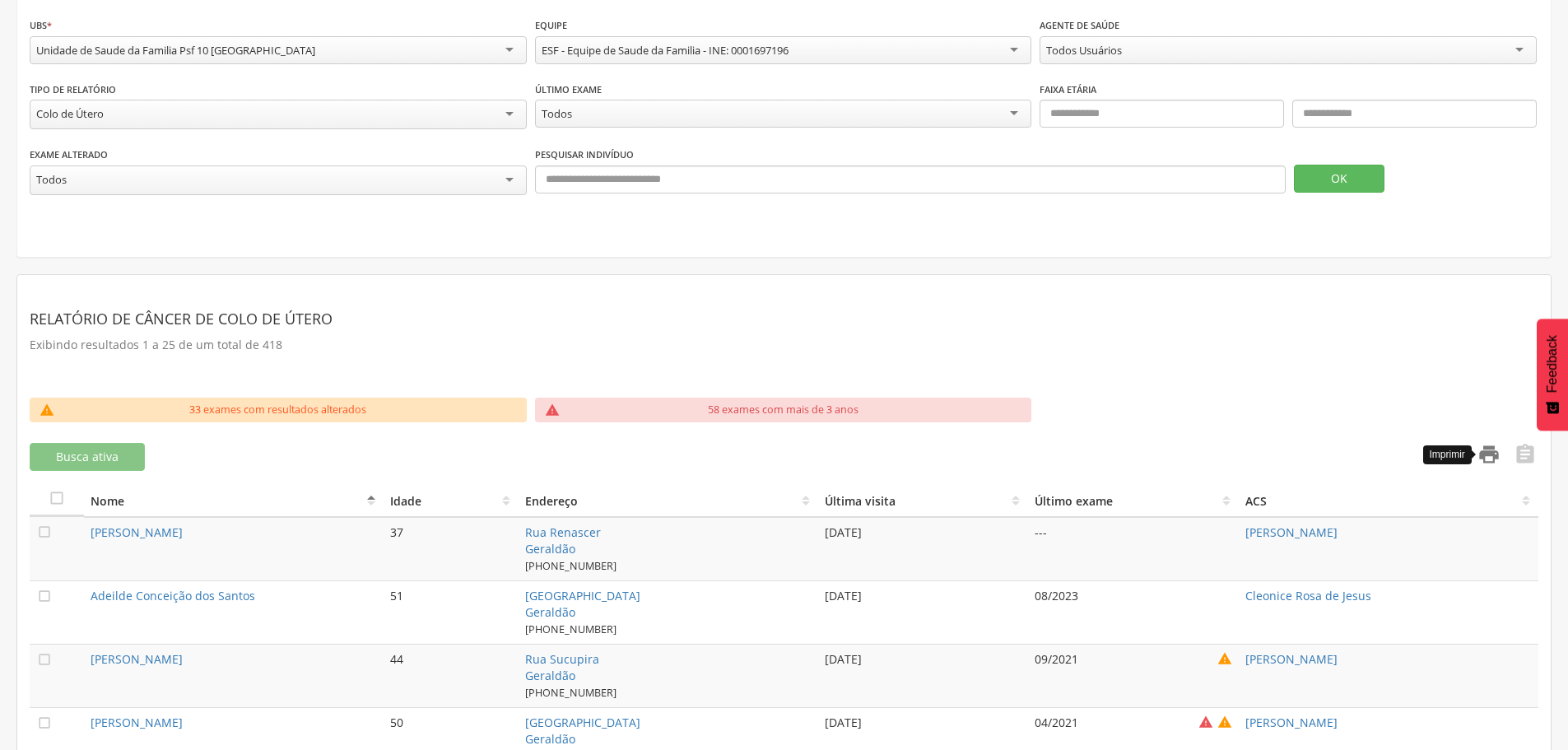
click at [1492, 449] on icon "" at bounding box center [1489, 455] width 23 height 23
